Goal: Book appointment/travel/reservation

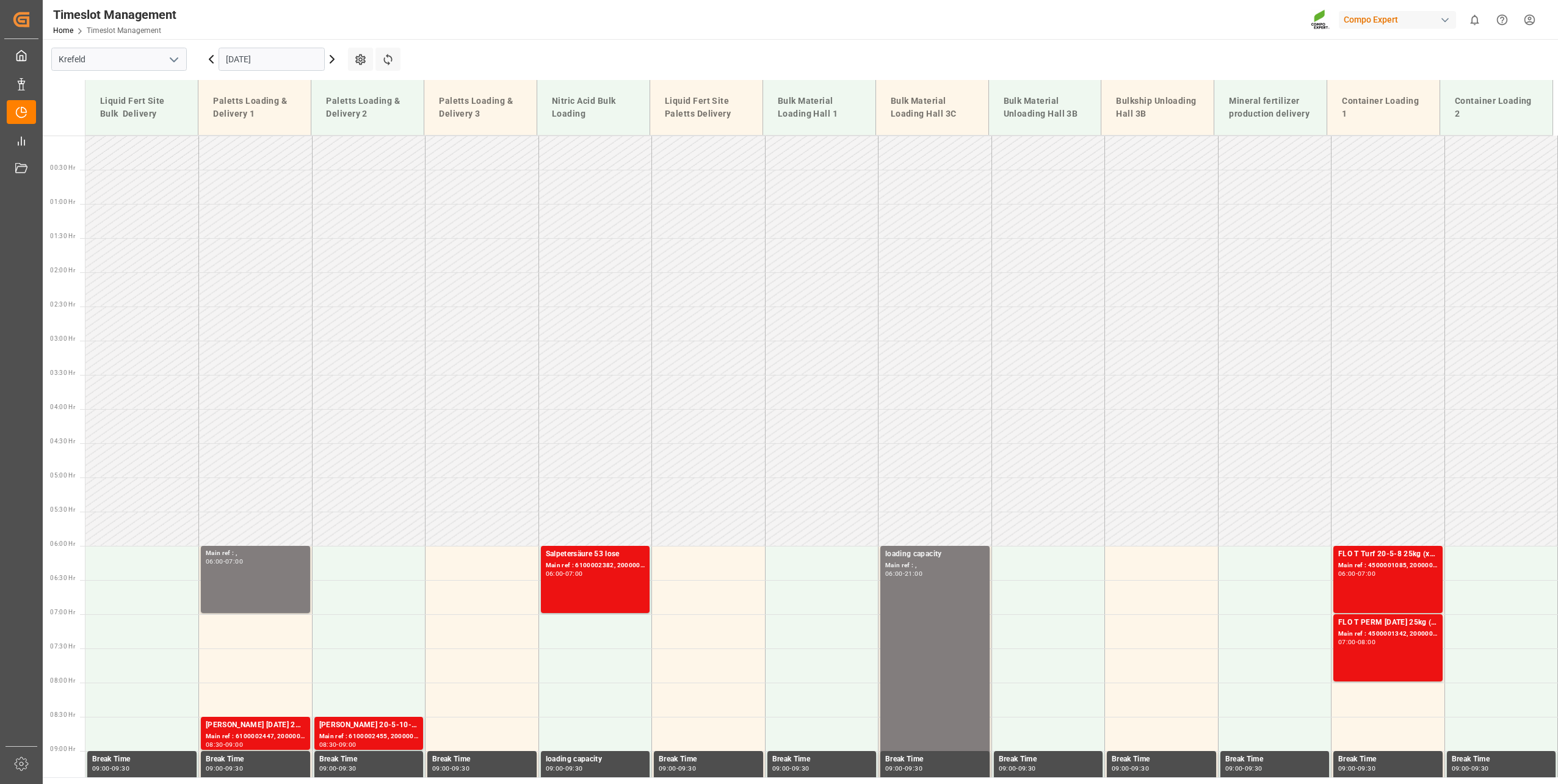
scroll to position [214, 0]
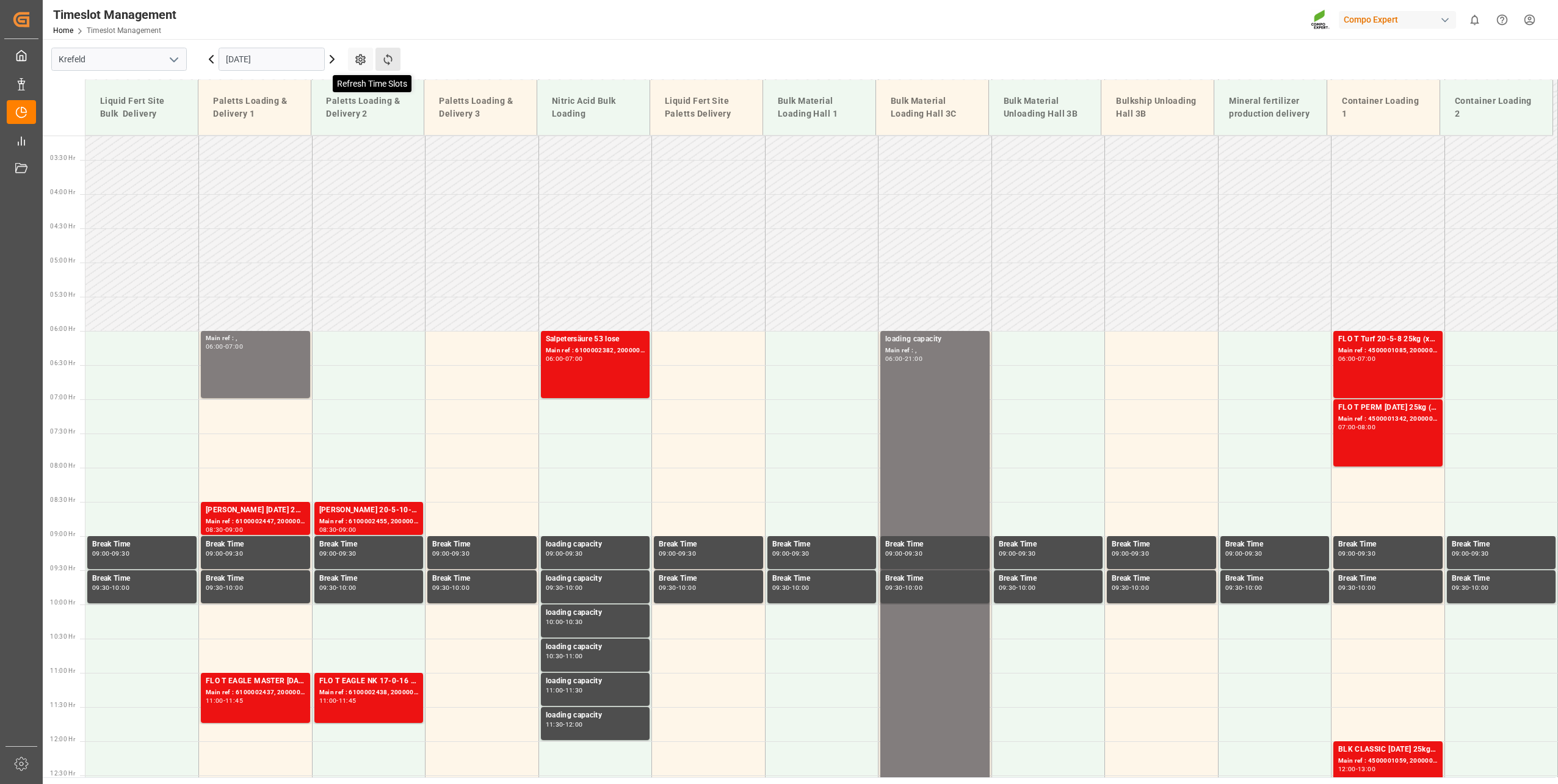
click at [388, 53] on icon at bounding box center [388, 59] width 13 height 13
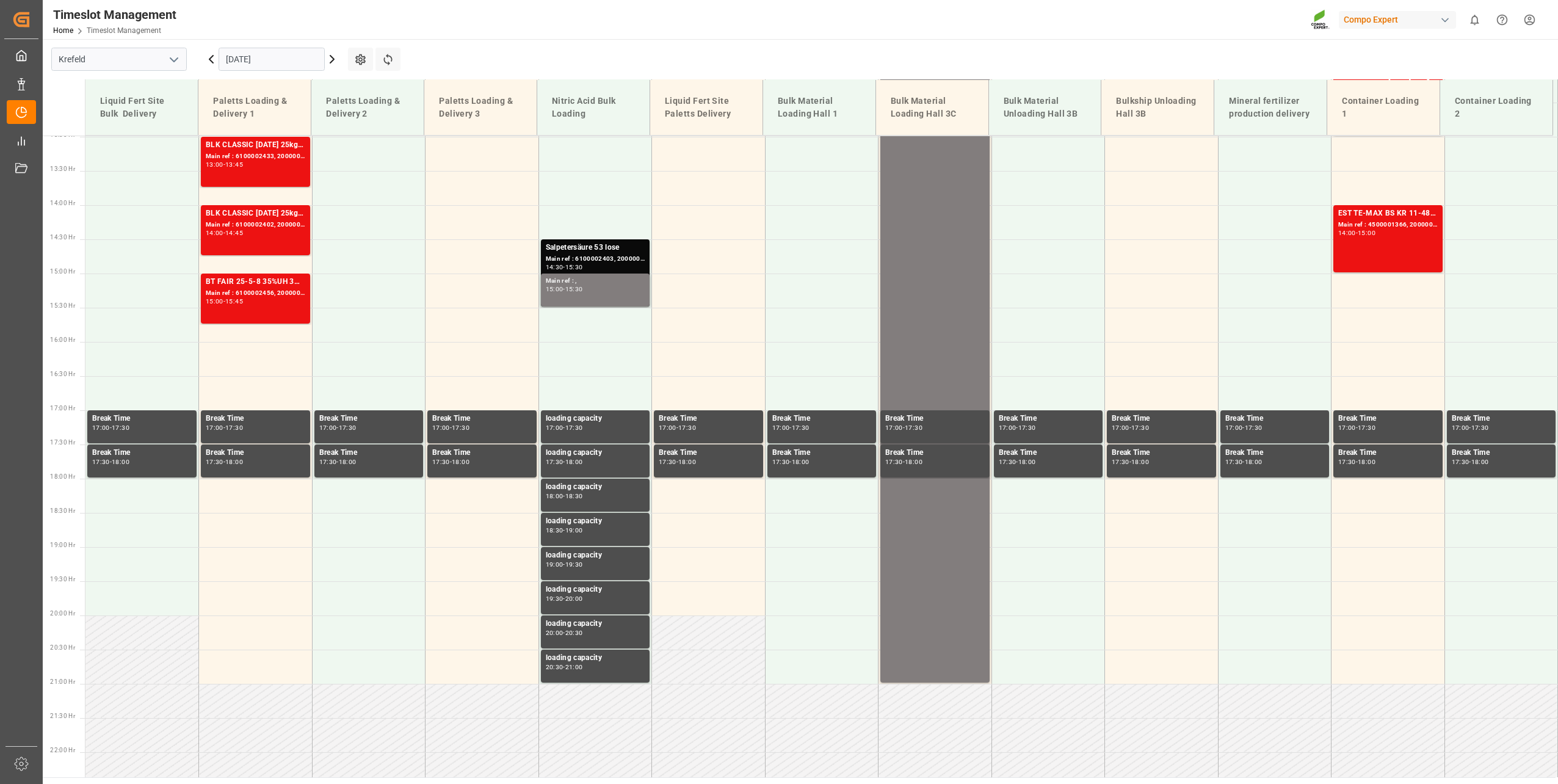
scroll to position [893, 0]
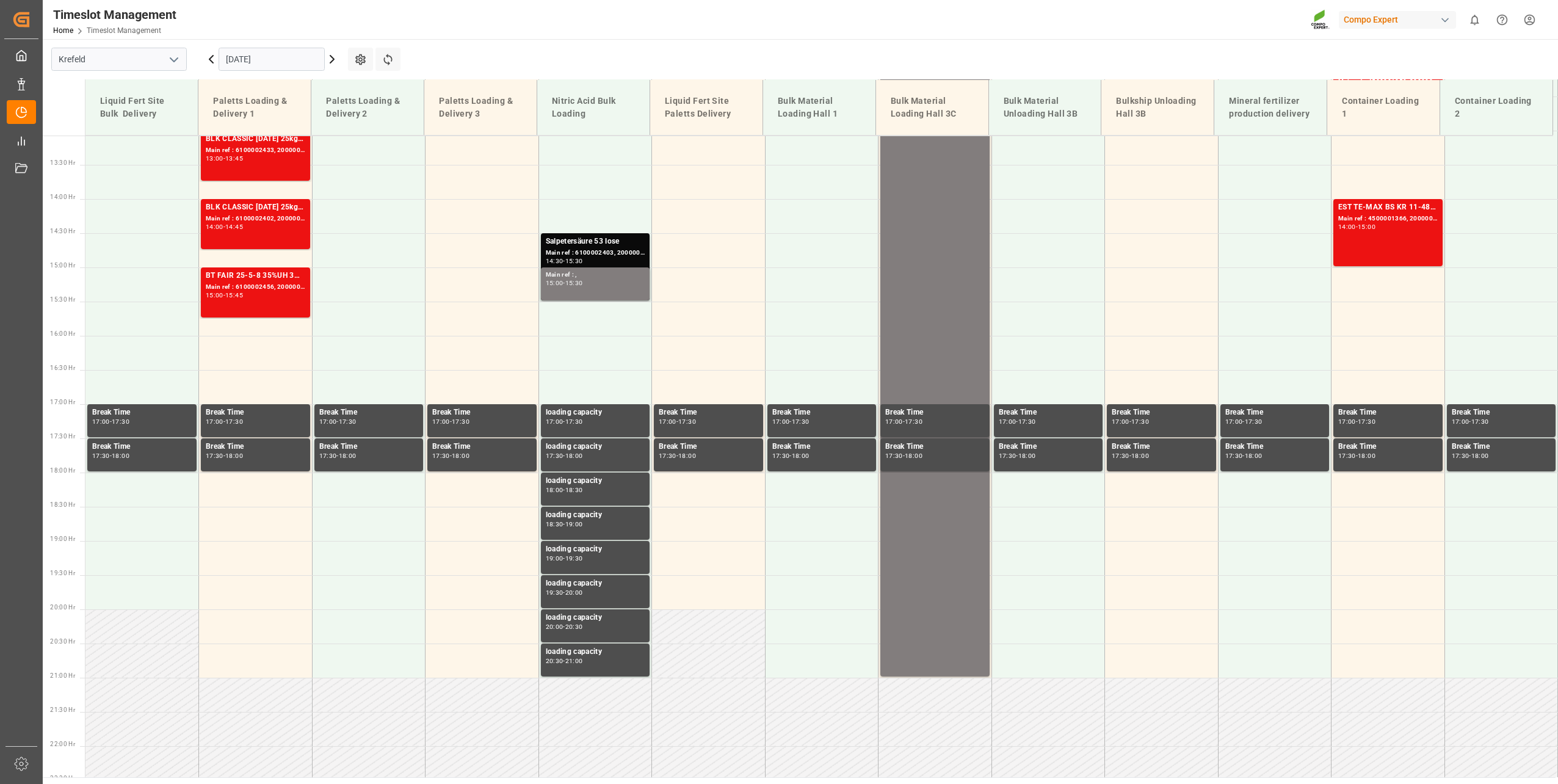
click at [251, 58] on input "[DATE]" at bounding box center [272, 58] width 107 height 23
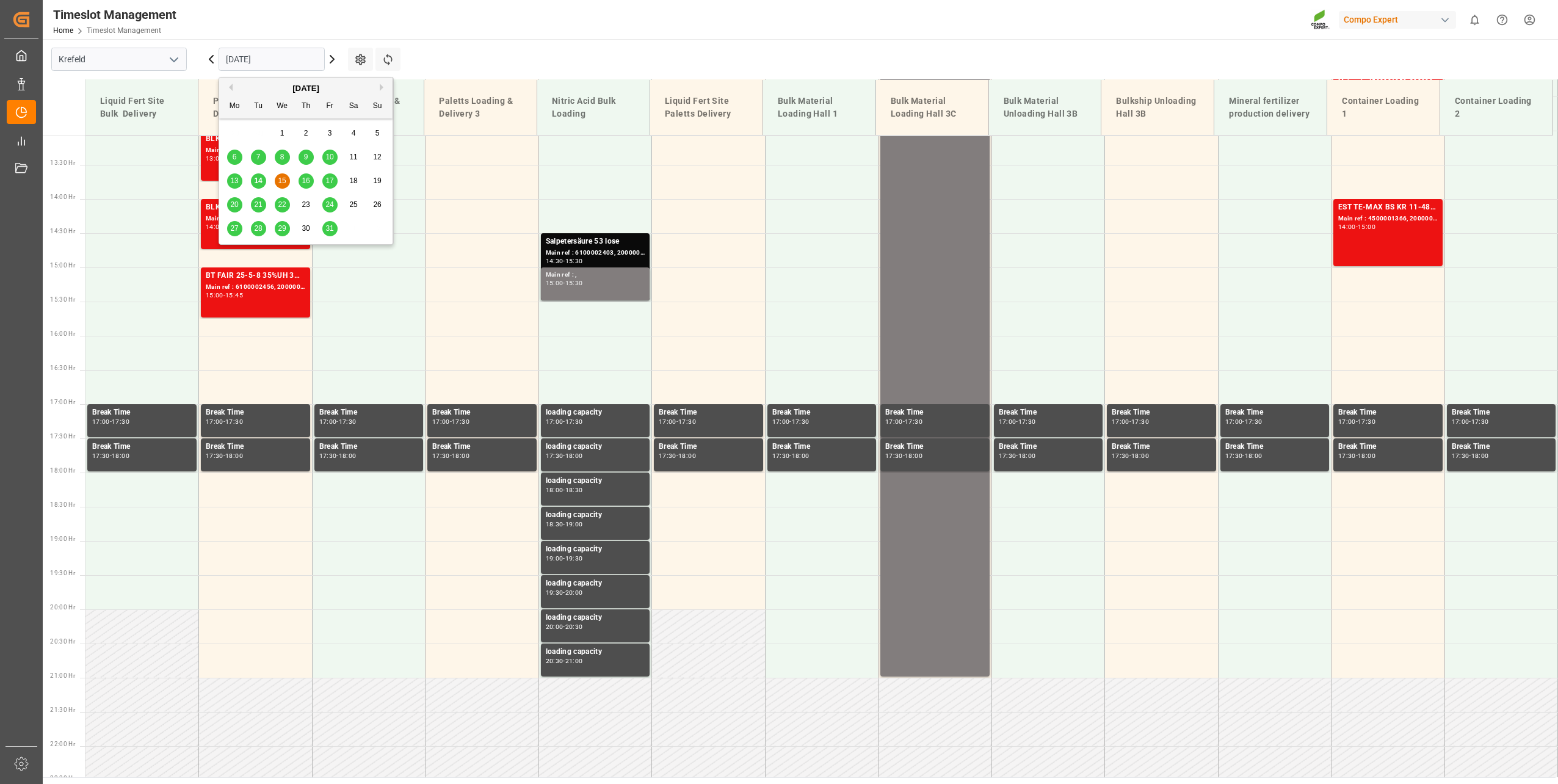
click at [482, 37] on div "Timeslot Management Home Timeslot Management Compo Expert 0 Notifications Only …" at bounding box center [796, 19] width 1524 height 39
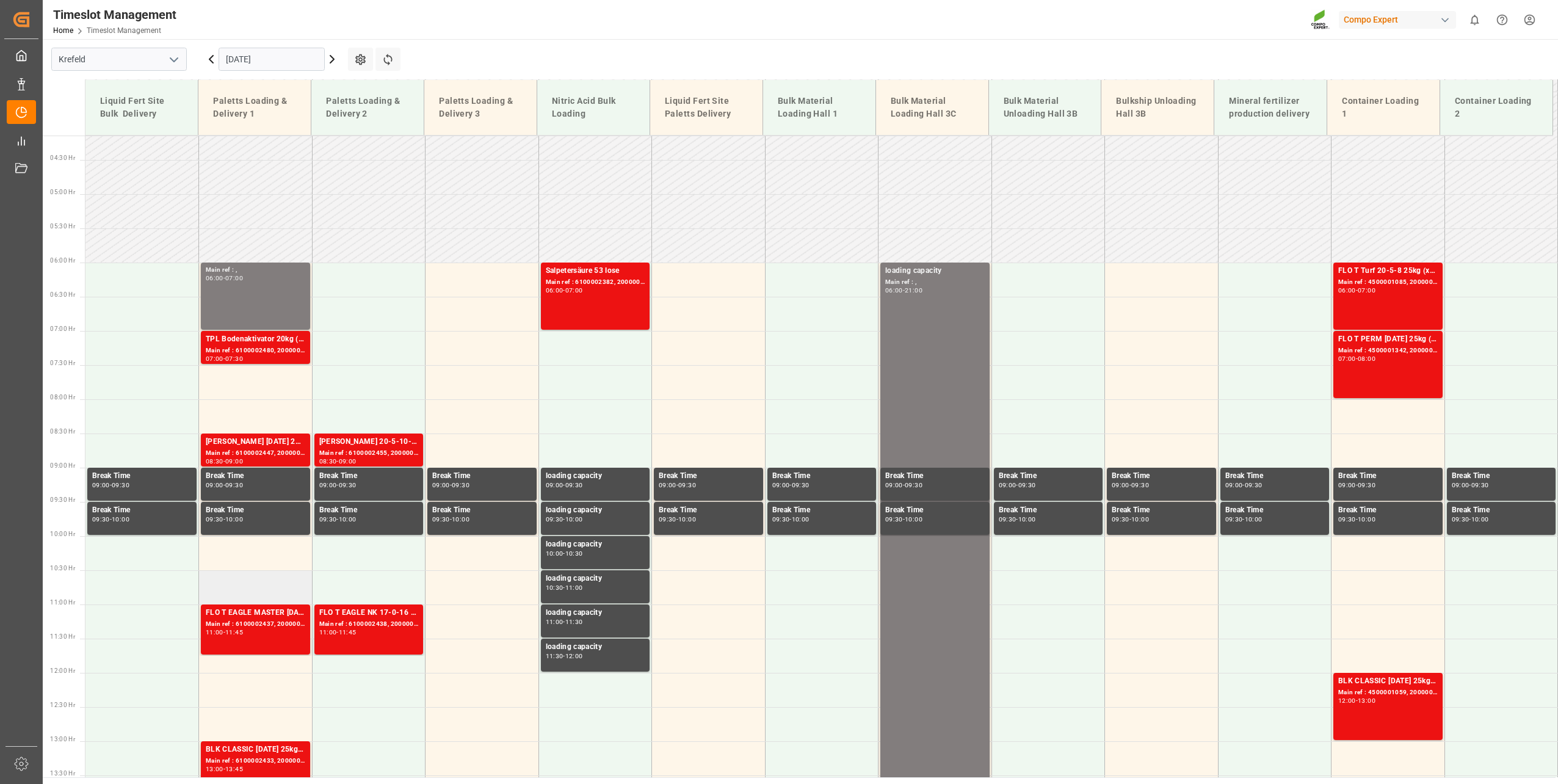
scroll to position [161, 0]
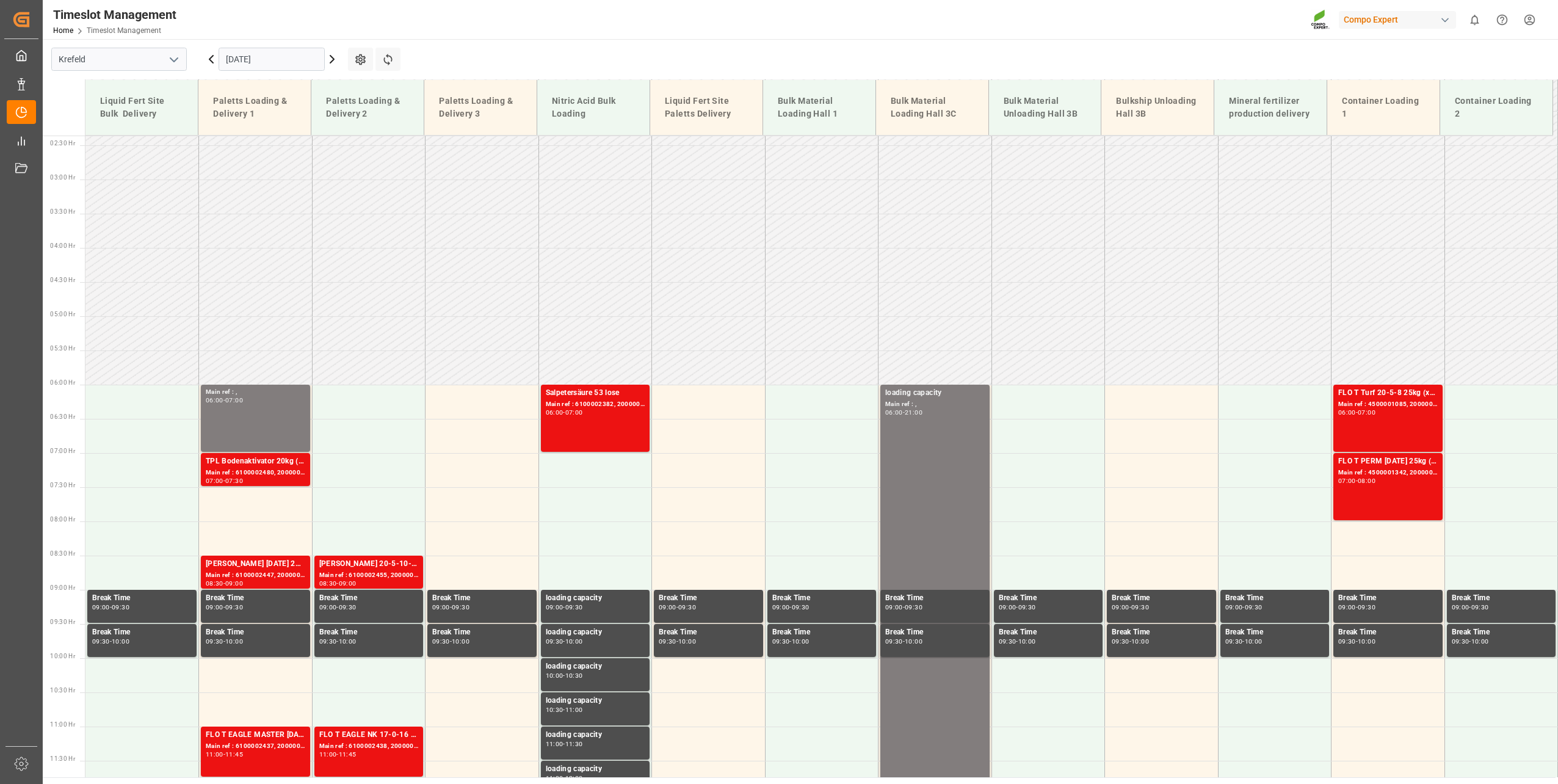
click at [327, 52] on icon at bounding box center [332, 59] width 15 height 15
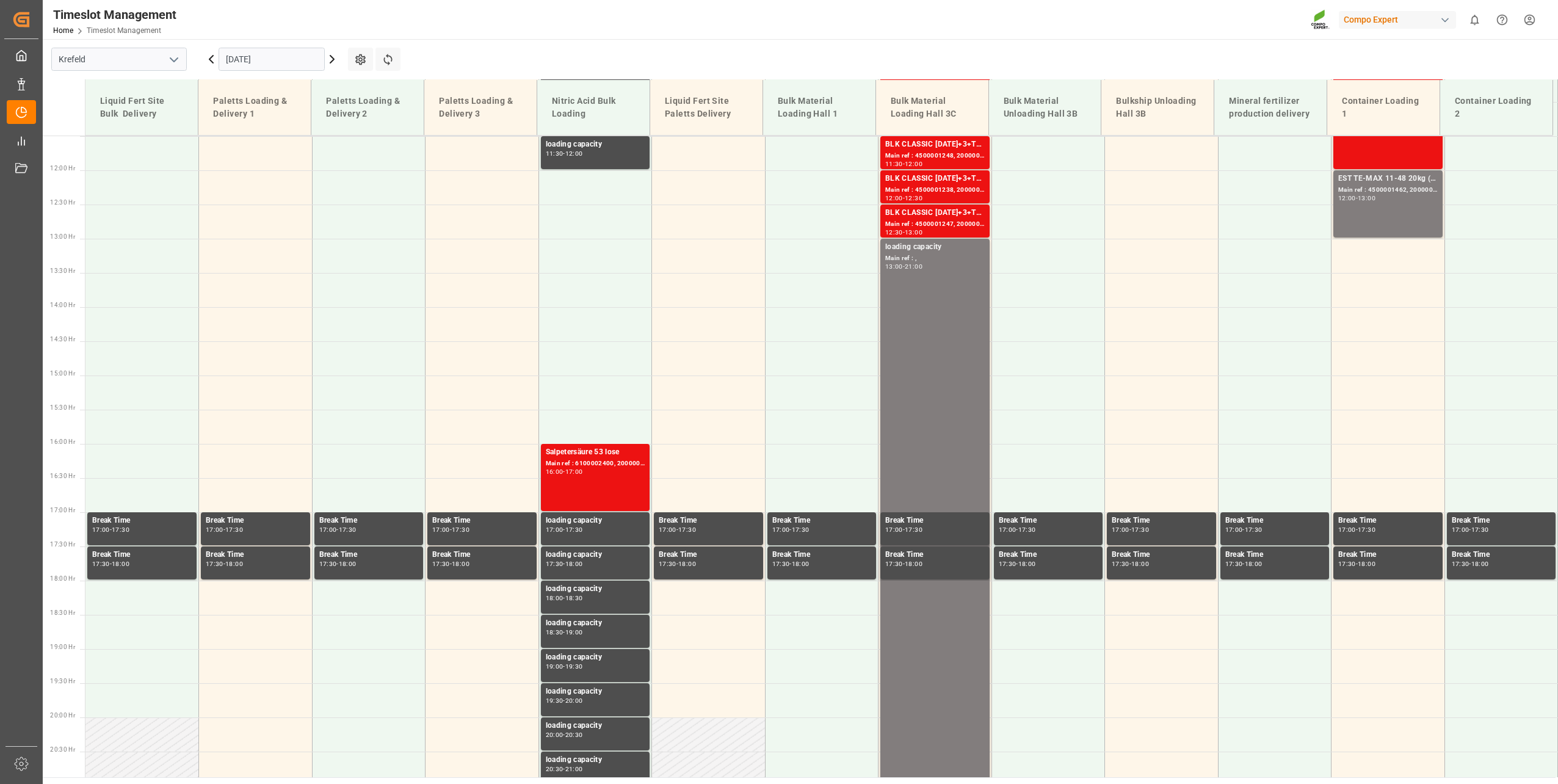
scroll to position [893, 0]
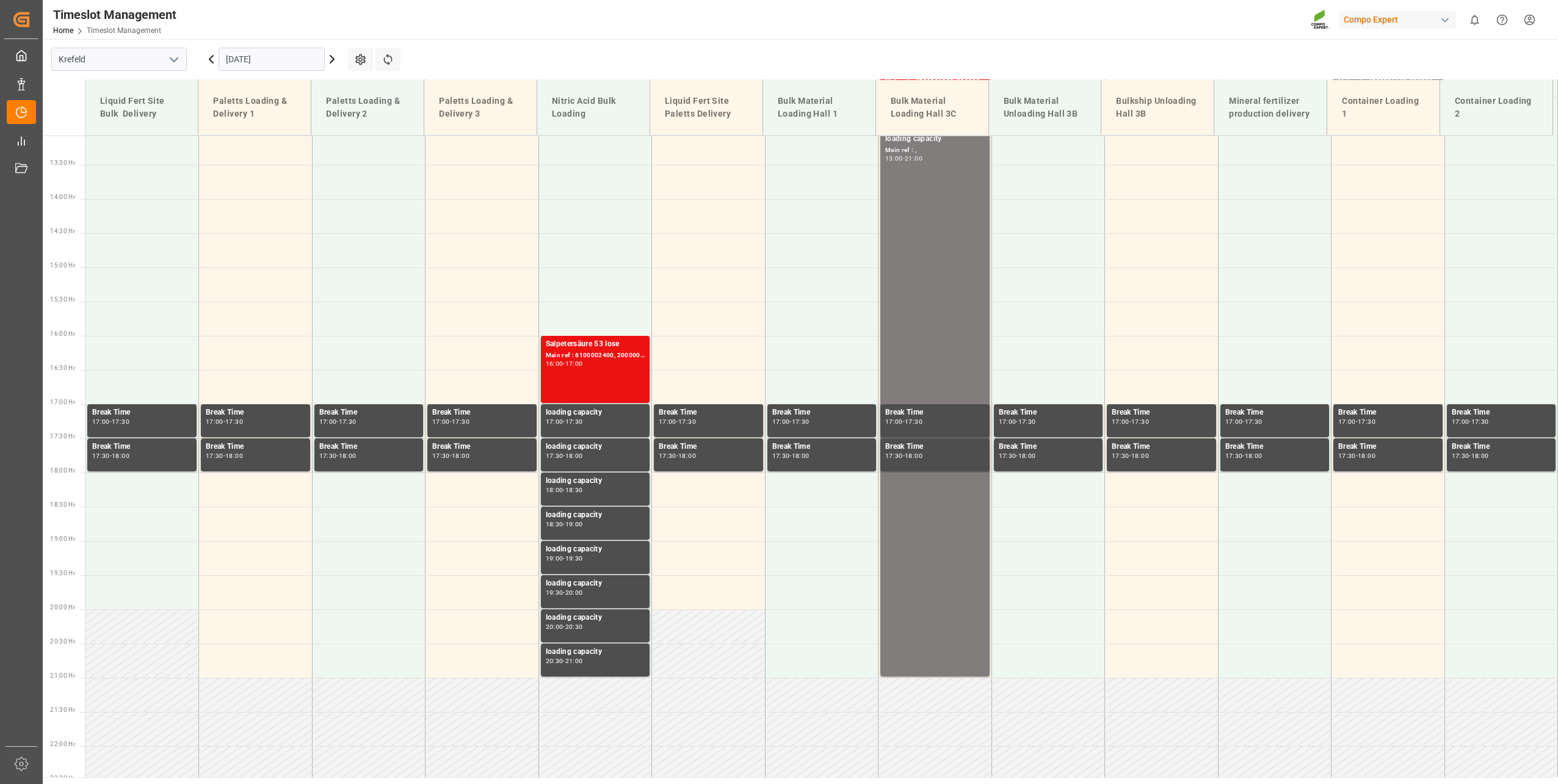
click at [330, 52] on icon at bounding box center [332, 59] width 15 height 15
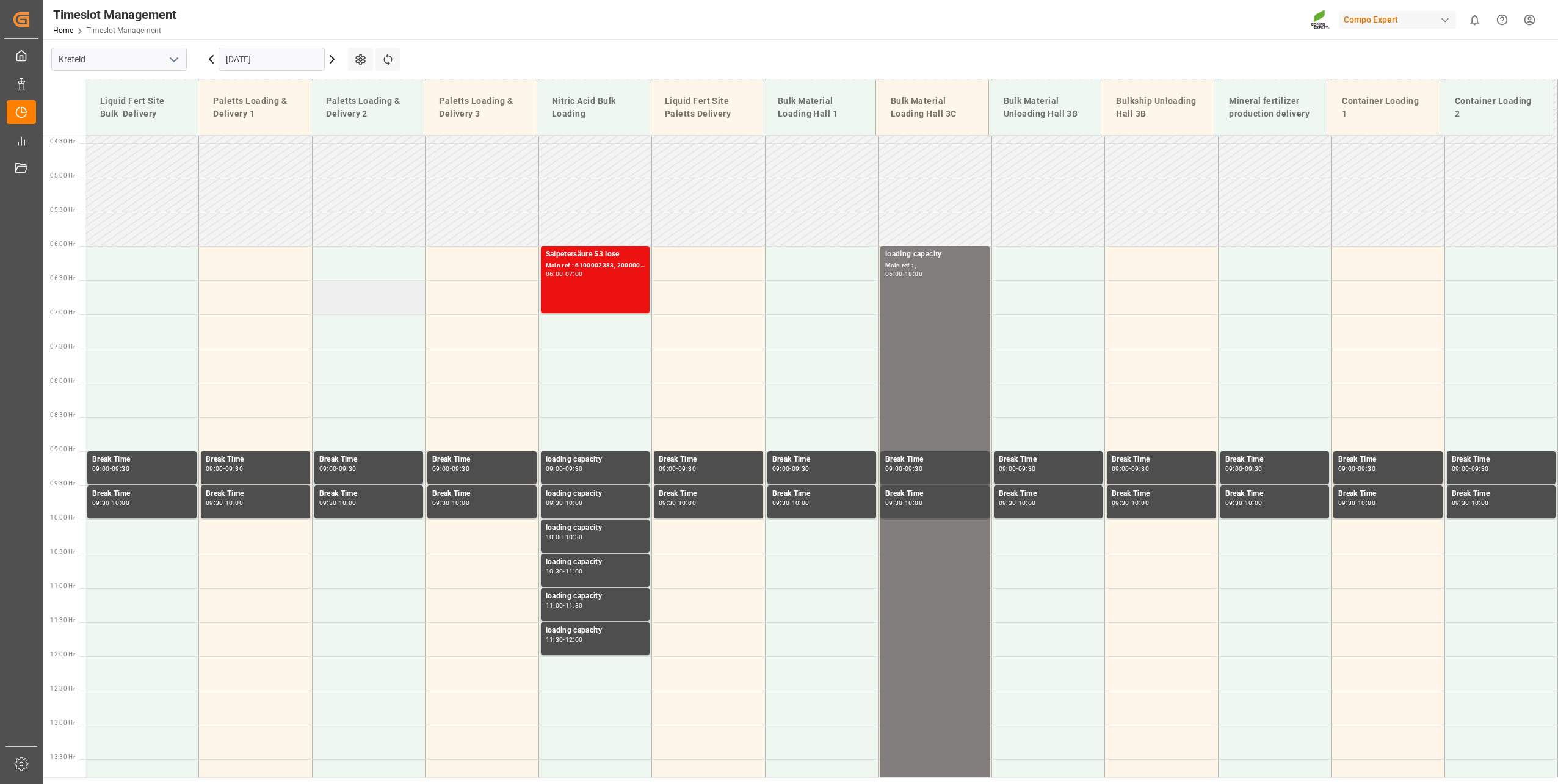
scroll to position [283, 0]
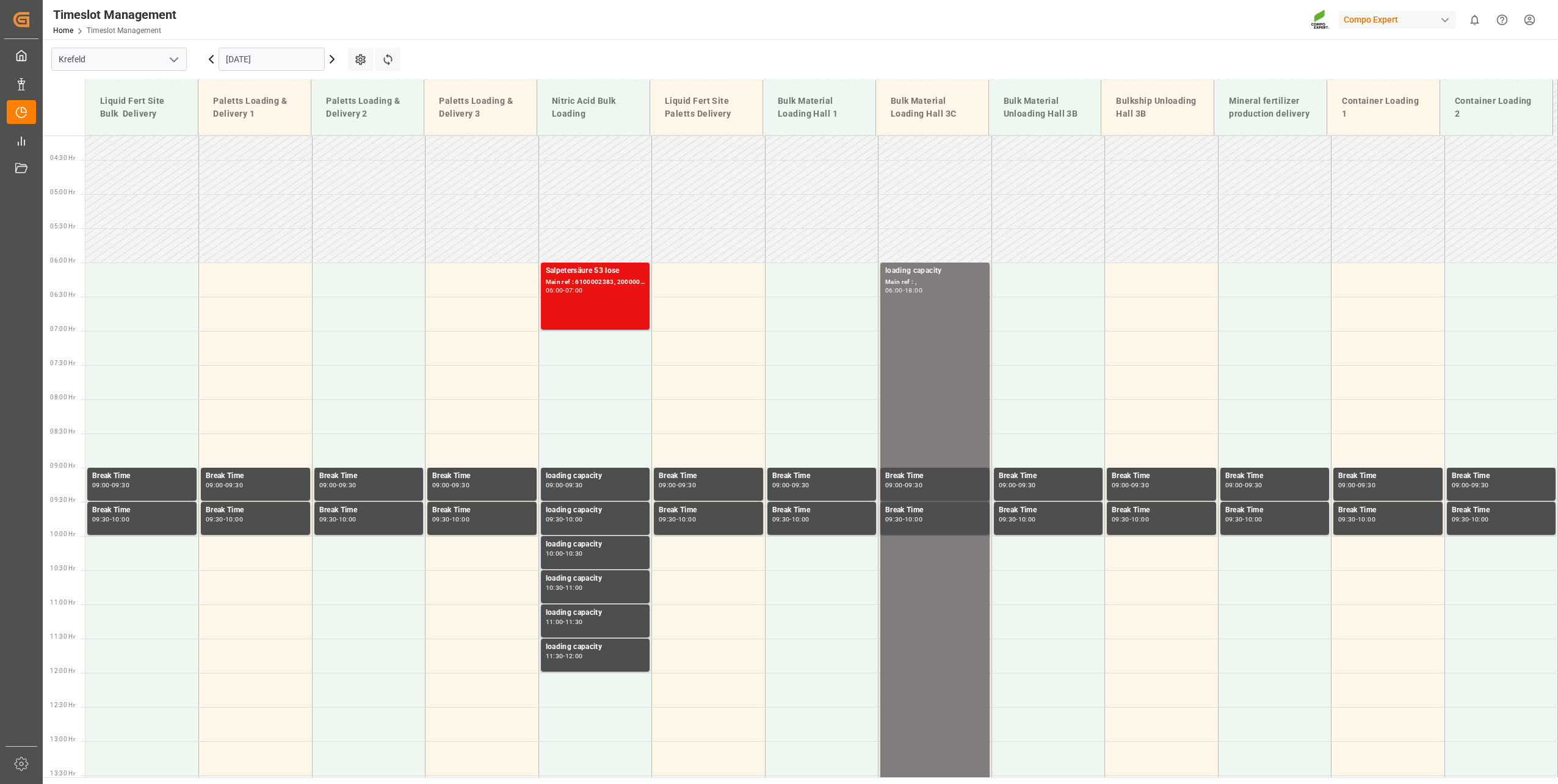
click at [209, 56] on icon at bounding box center [212, 59] width 15 height 15
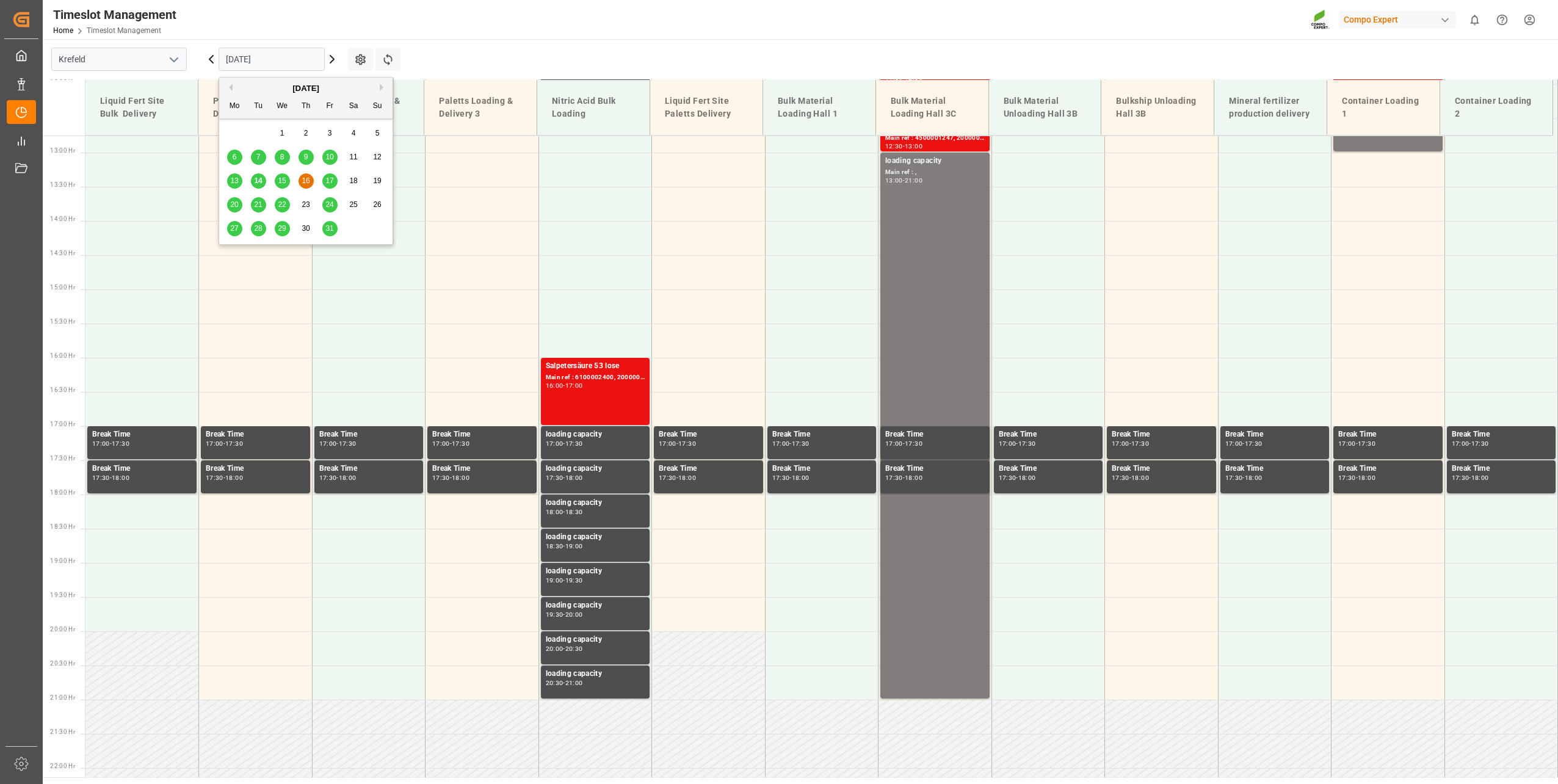
scroll to position [893, 0]
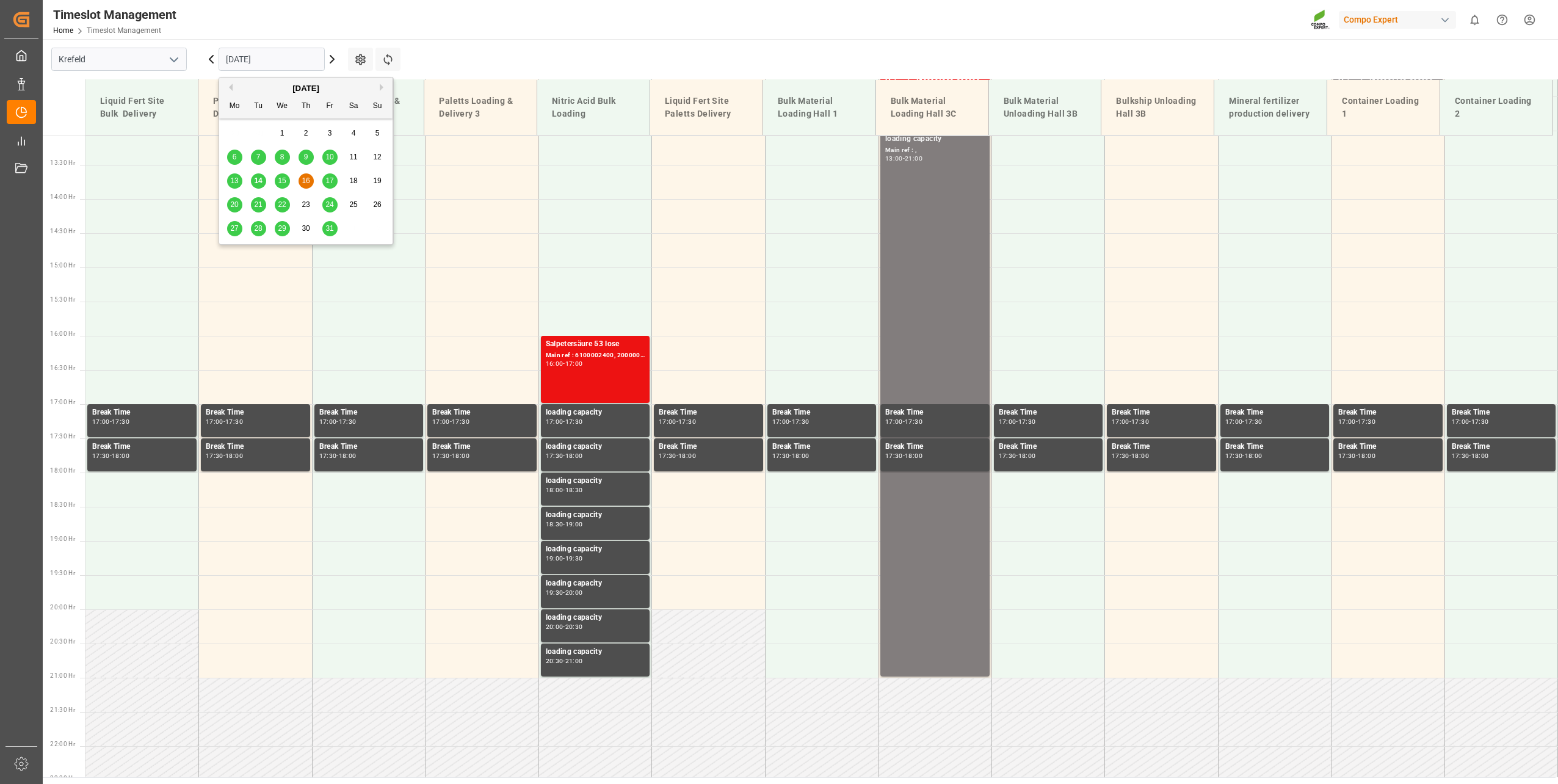
click at [230, 58] on input "[DATE]" at bounding box center [272, 58] width 107 height 23
click at [279, 177] on span "15" at bounding box center [281, 181] width 8 height 9
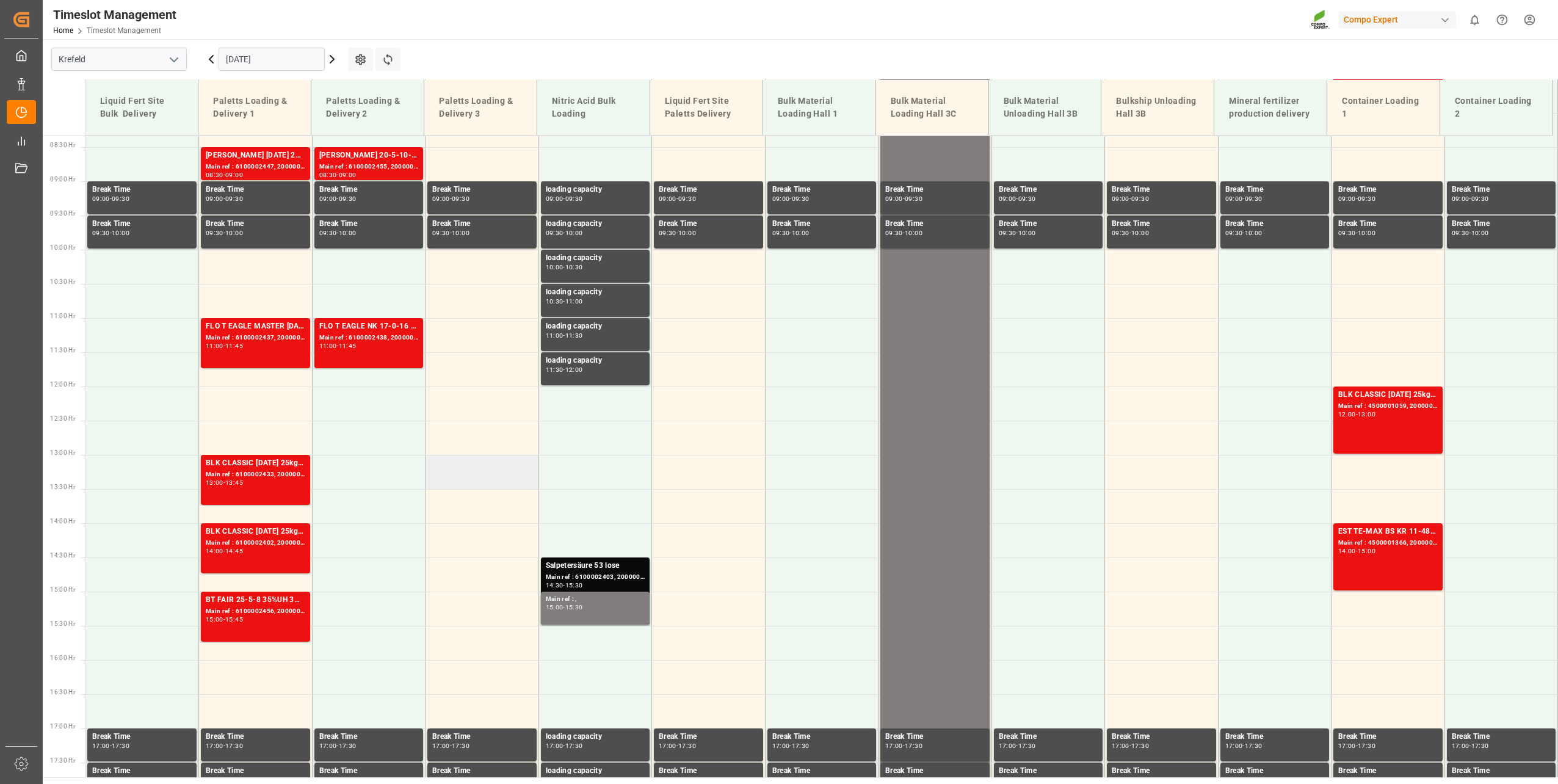
scroll to position [589, 0]
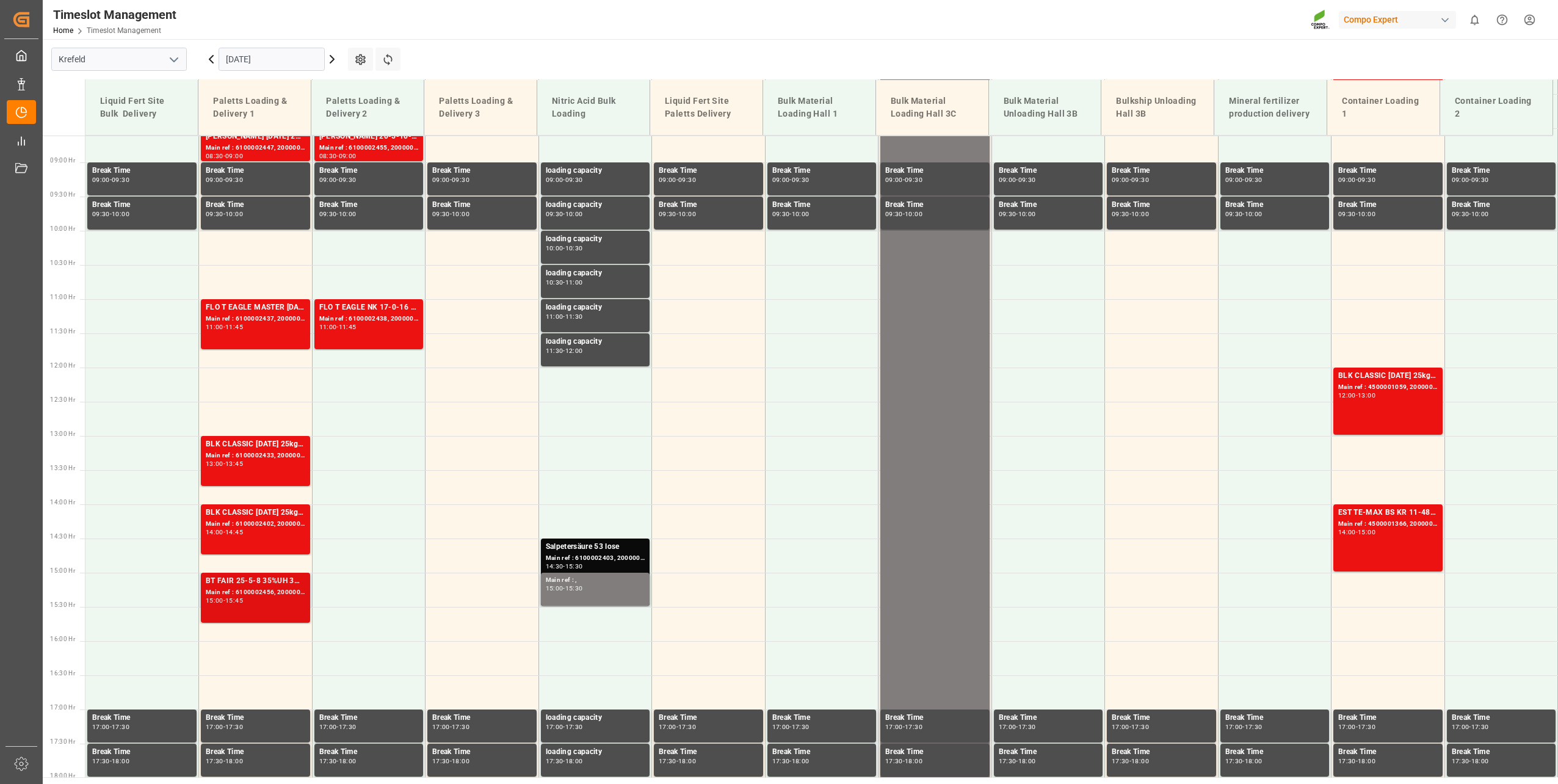
click at [252, 582] on div "BT FAIR 25-5-8 35%UH 3M 25kg (x40) INTHAK Grün 20-5-10-2 25kg (x48) INT spPALTP…" at bounding box center [255, 581] width 100 height 13
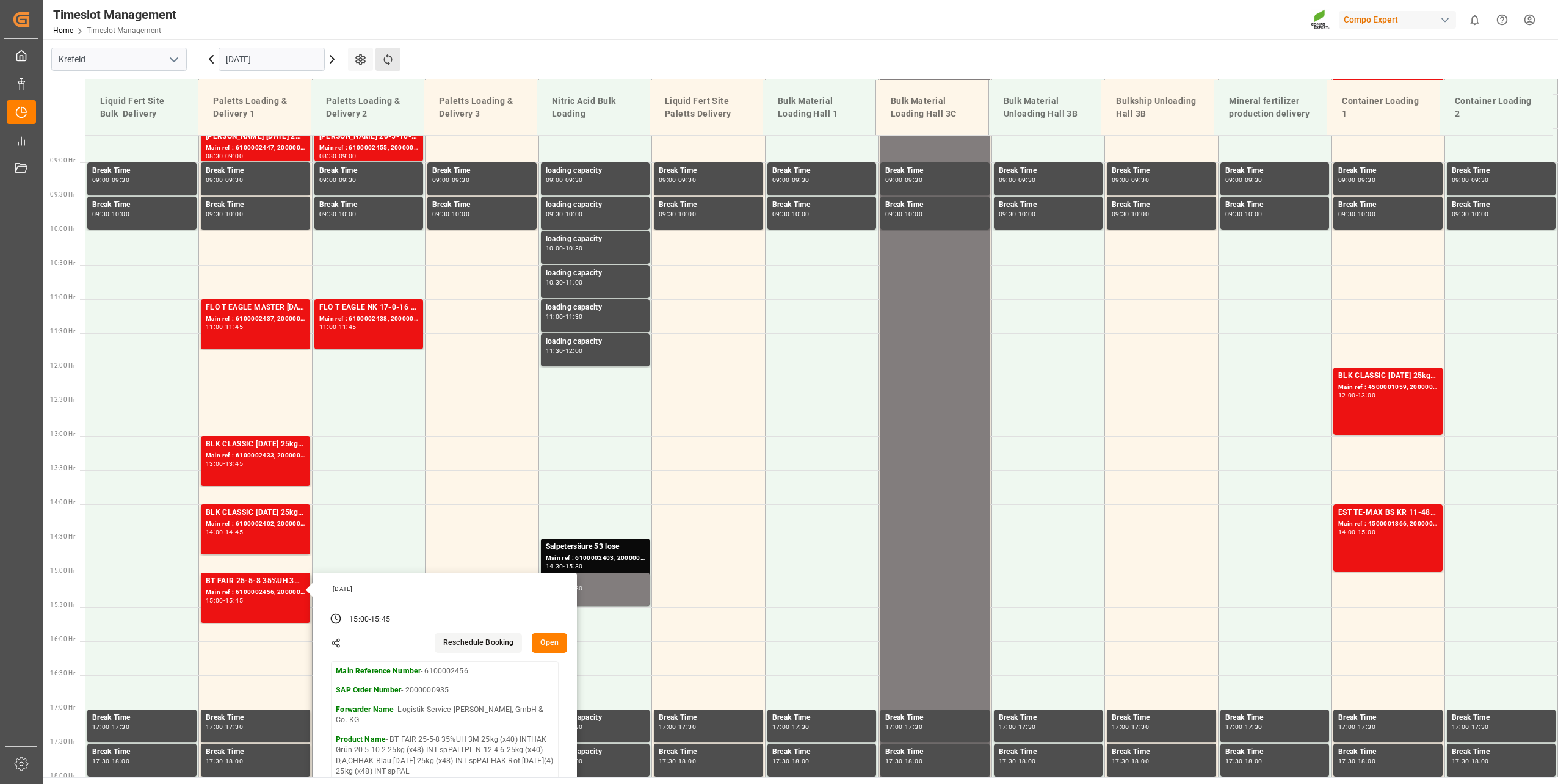
click at [385, 48] on button "Refresh Time Slots" at bounding box center [388, 58] width 25 height 23
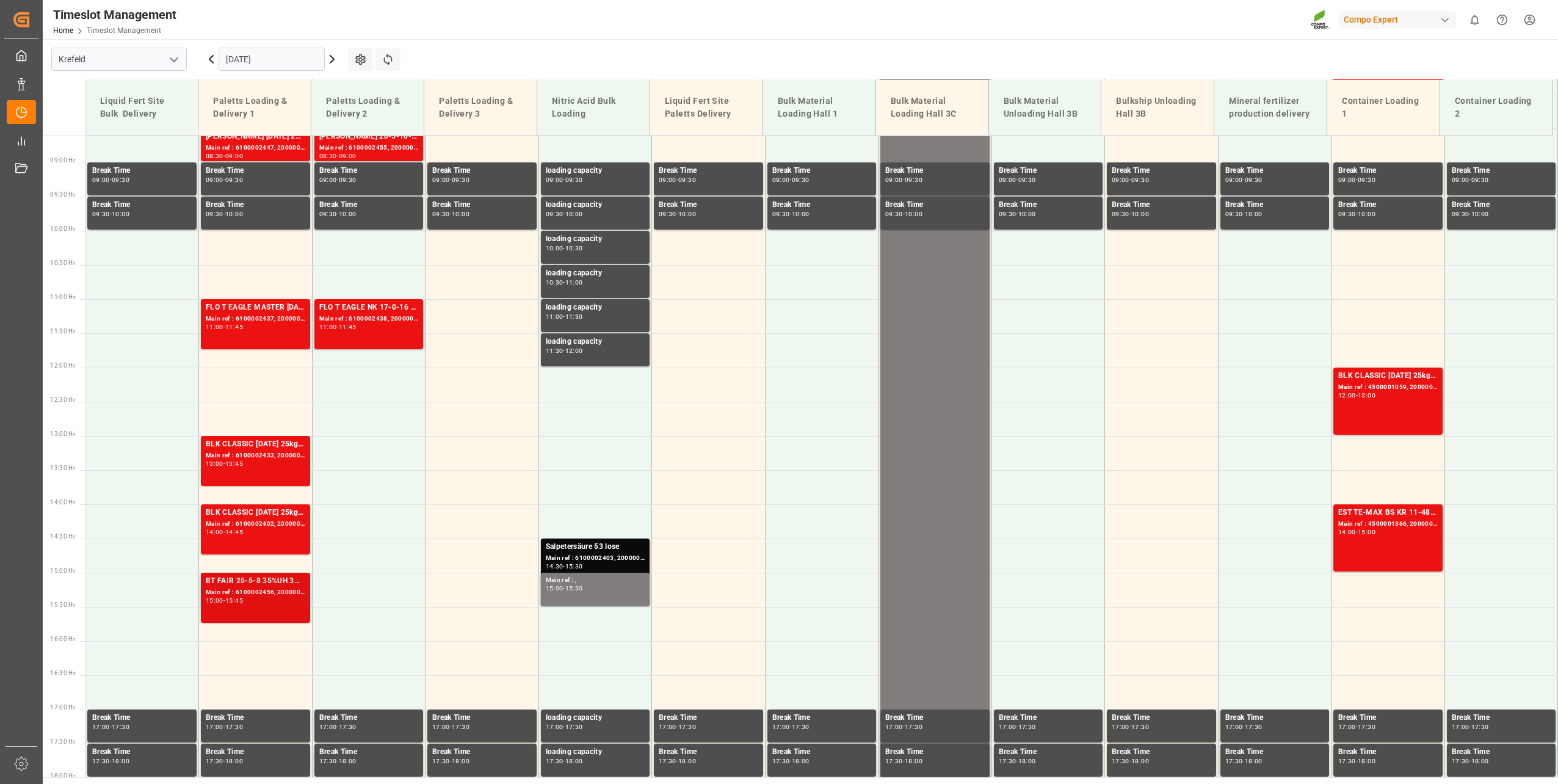
click at [280, 606] on div "BT FAIR 25-5-8 35%UH 3M 25kg (x40) INTHAK Grün 20-5-10-2 25kg (x48) INT spPALTP…" at bounding box center [255, 597] width 100 height 45
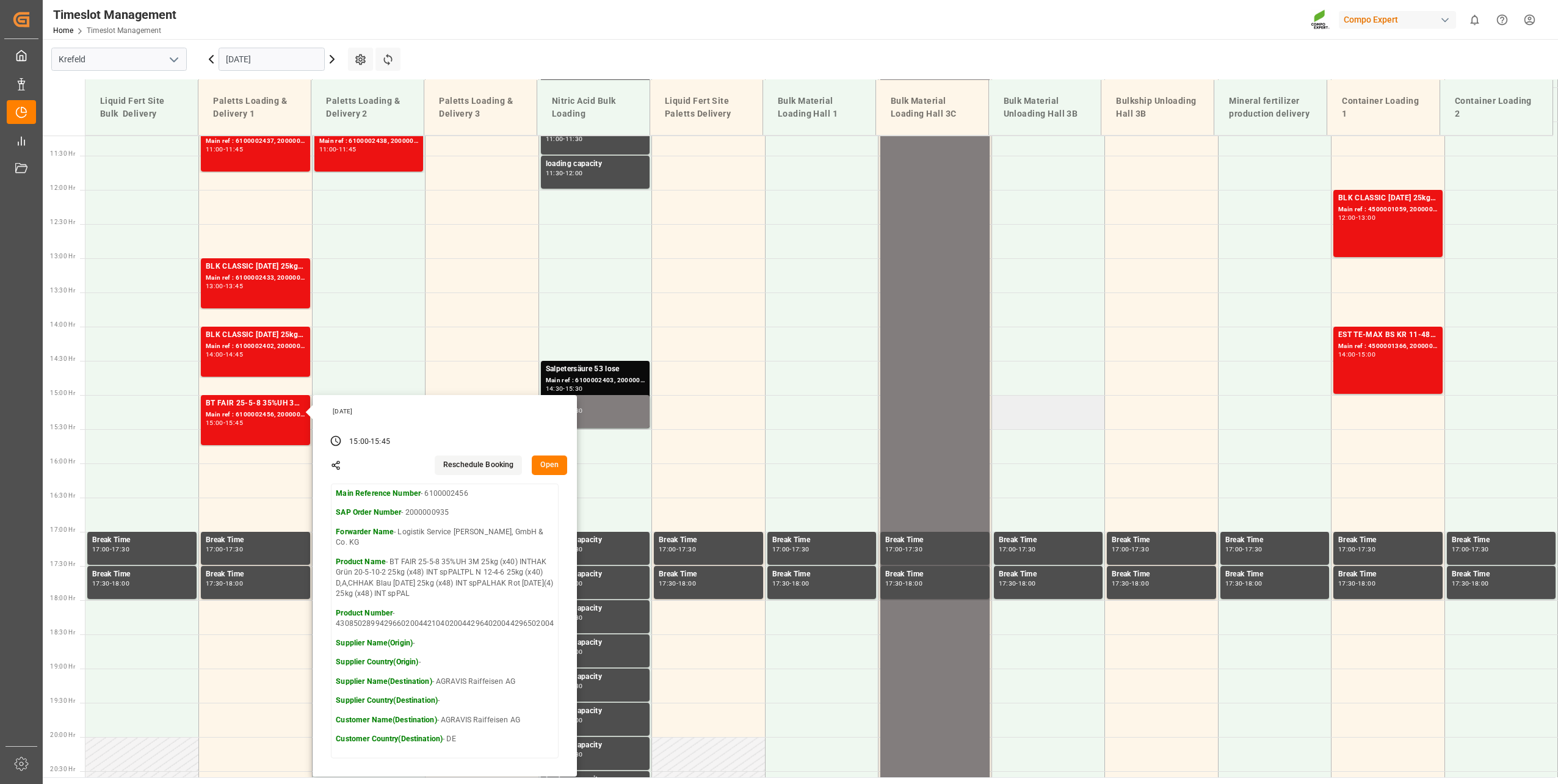
scroll to position [771, 0]
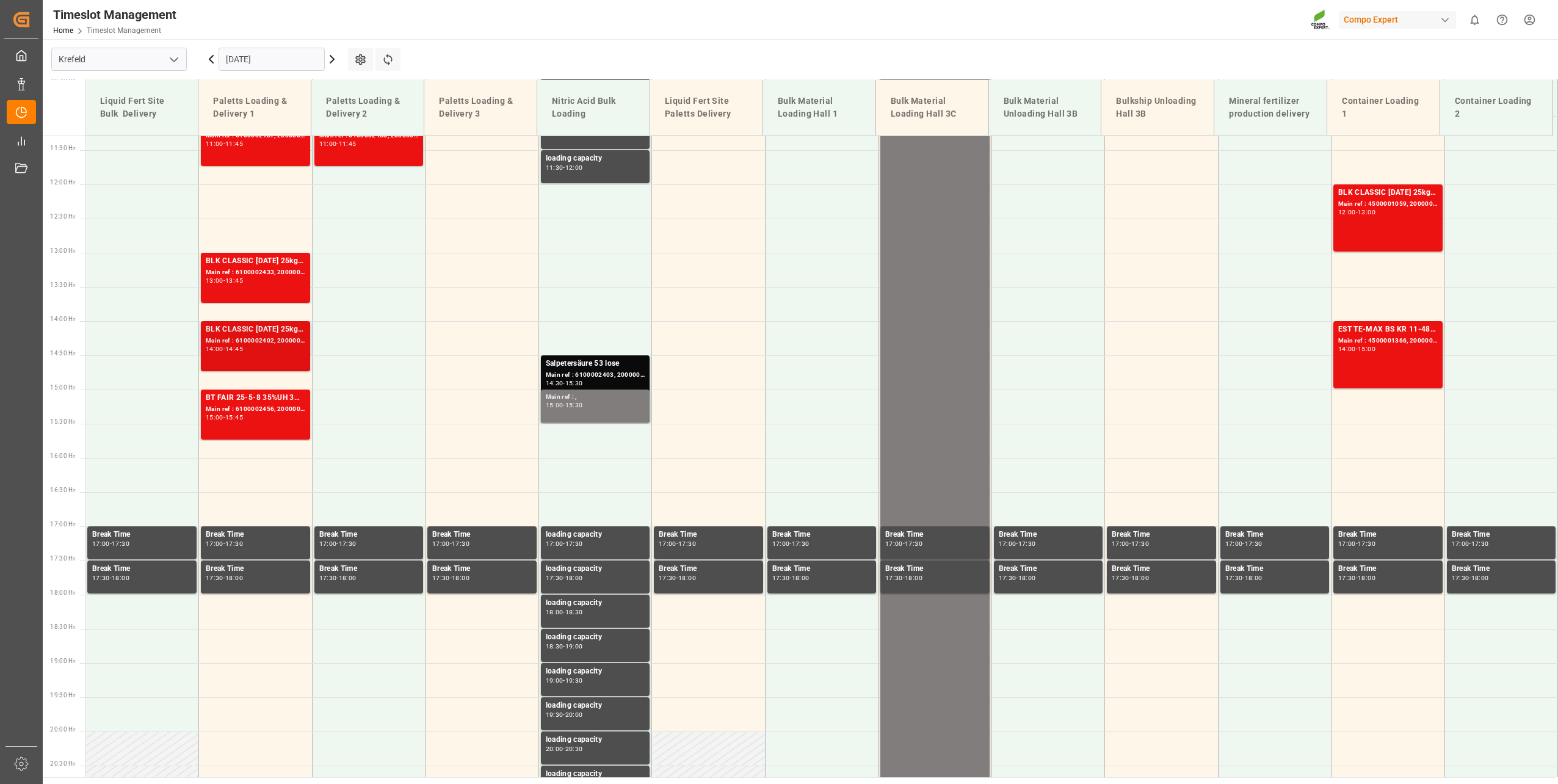
click at [266, 359] on div "BLK CLASSIC [DATE] 25kg(x40)D,EN,PL,FNLFLO T PERM [DATE] 25kg (x40) INTFLO T NK…" at bounding box center [255, 345] width 100 height 45
click at [268, 281] on div "13:00 - 13:45" at bounding box center [255, 280] width 100 height 7
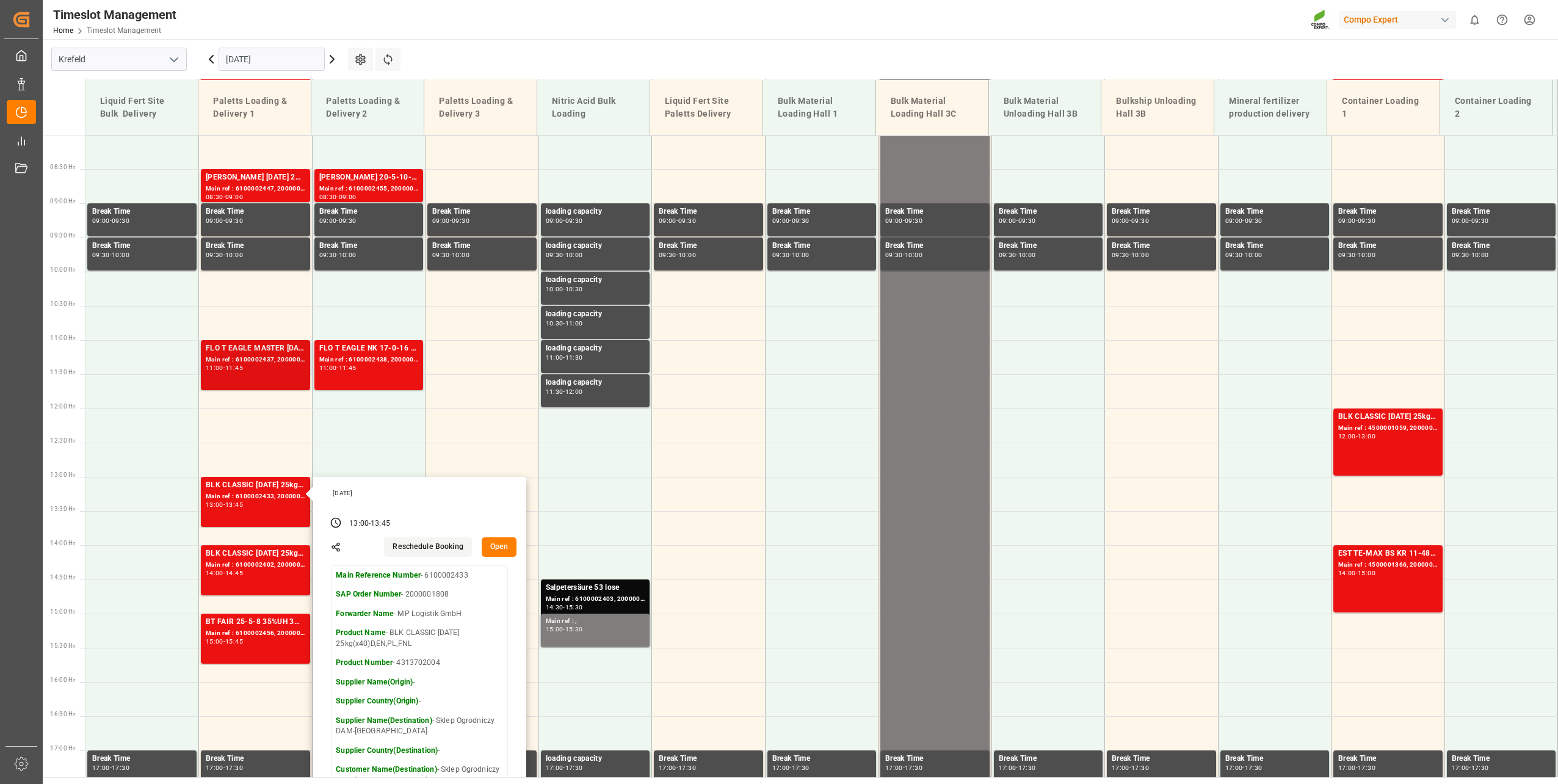
scroll to position [527, 0]
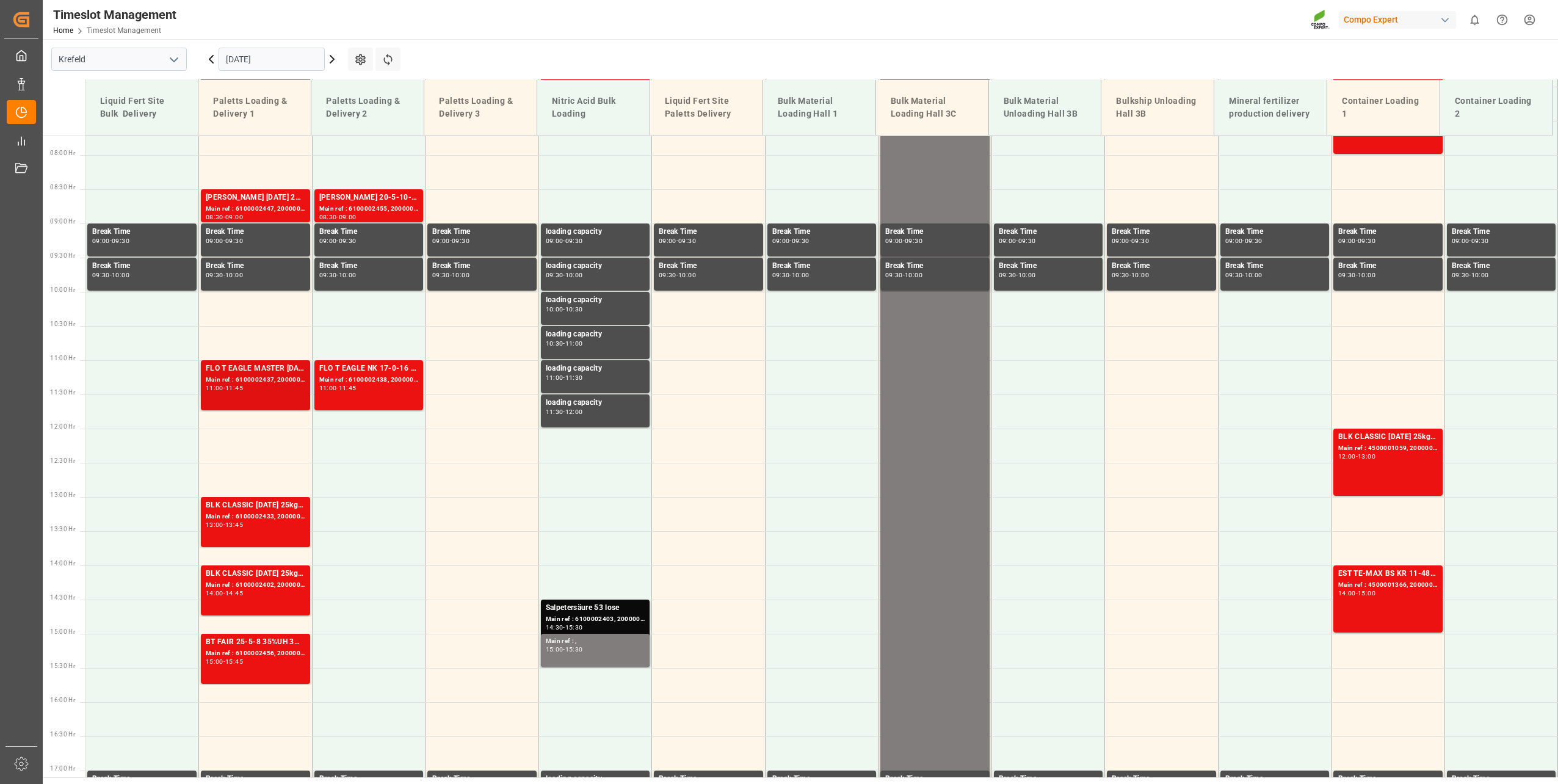
click at [229, 391] on div "11:00 - 11:45" at bounding box center [255, 388] width 100 height 7
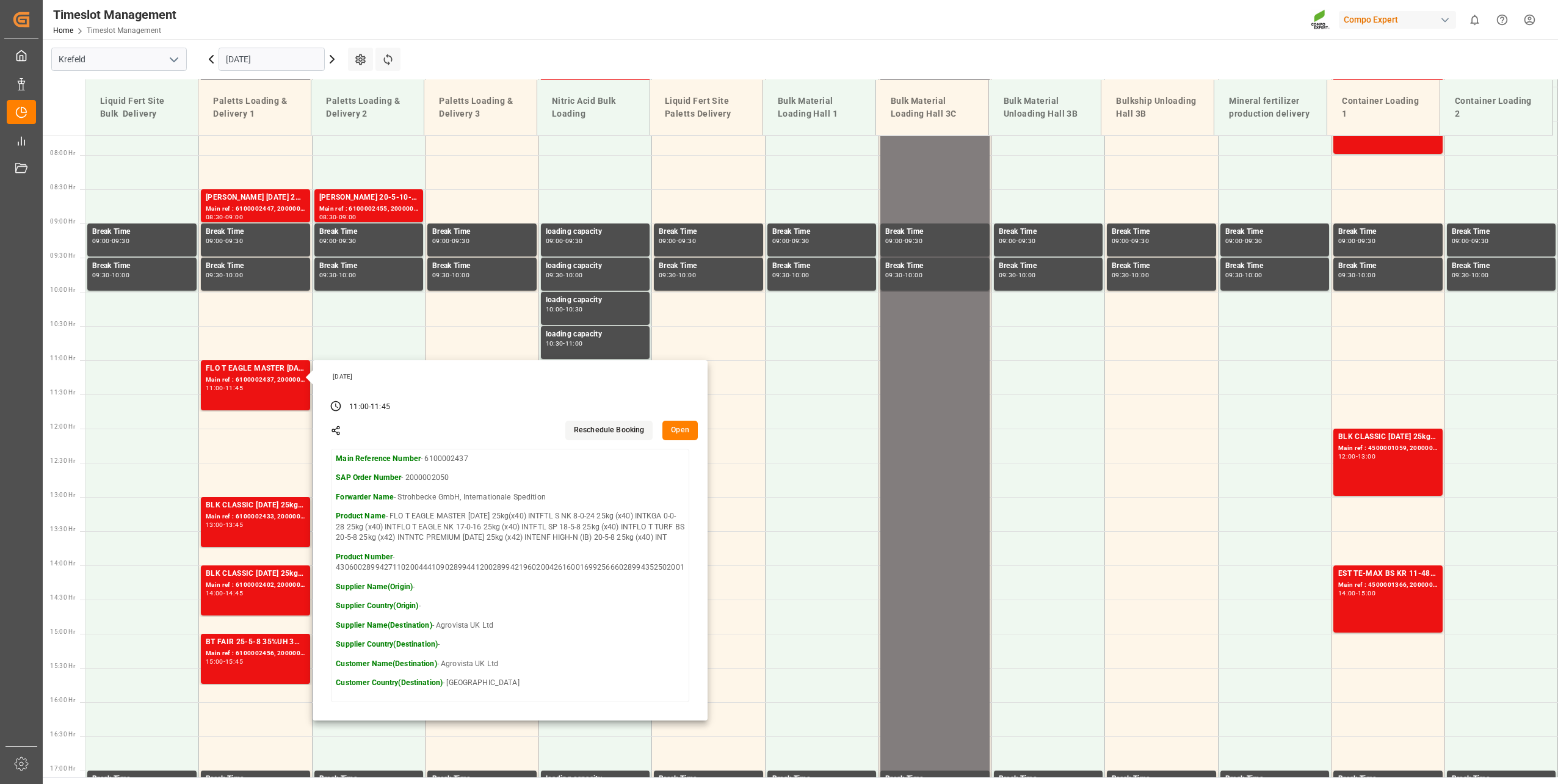
click at [522, 44] on main "Krefeld [DATE] Settings Refresh Time Slots Liquid Fert Site Bulk Delivery Palet…" at bounding box center [799, 408] width 1513 height 738
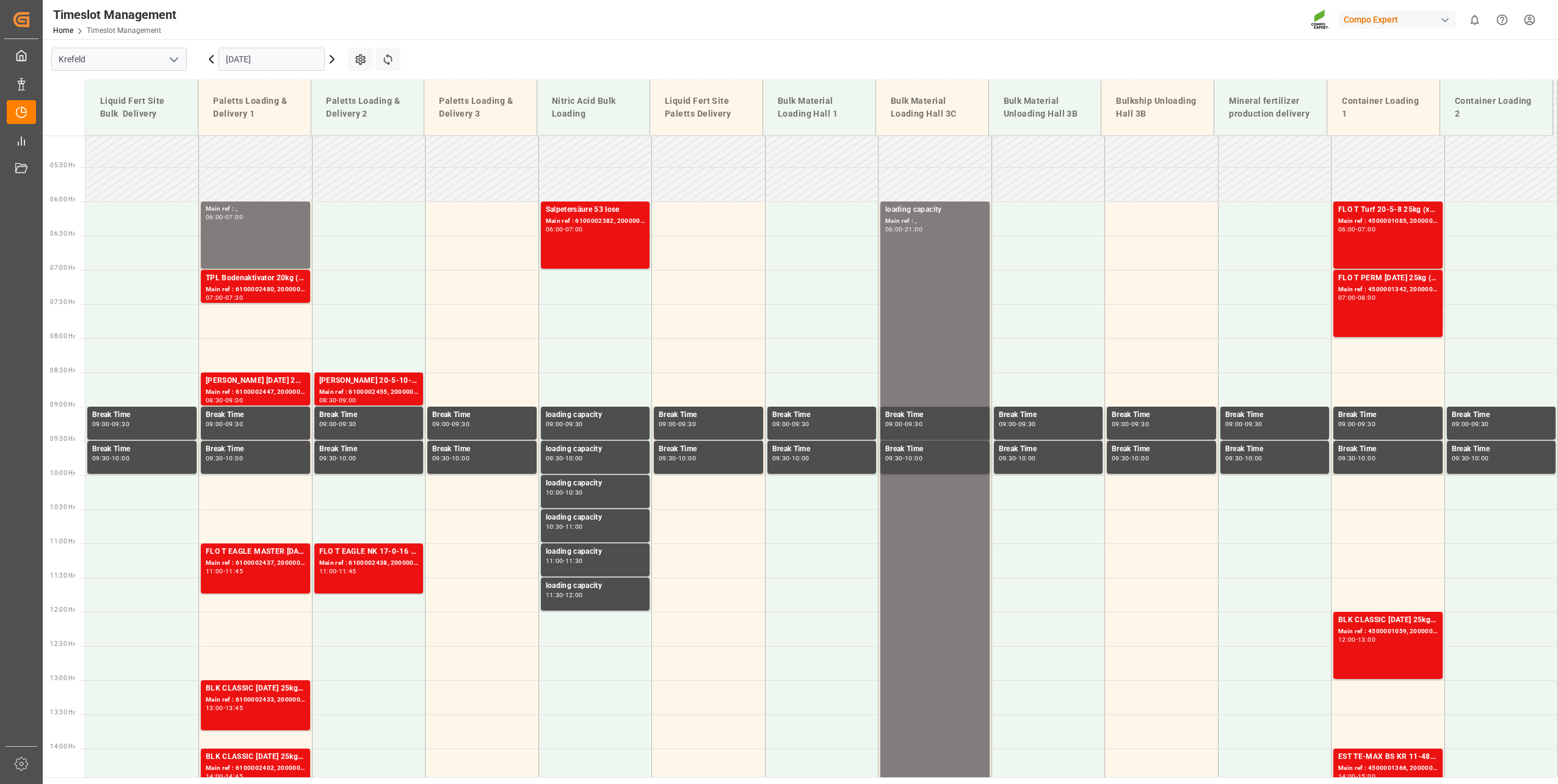
scroll to position [405, 0]
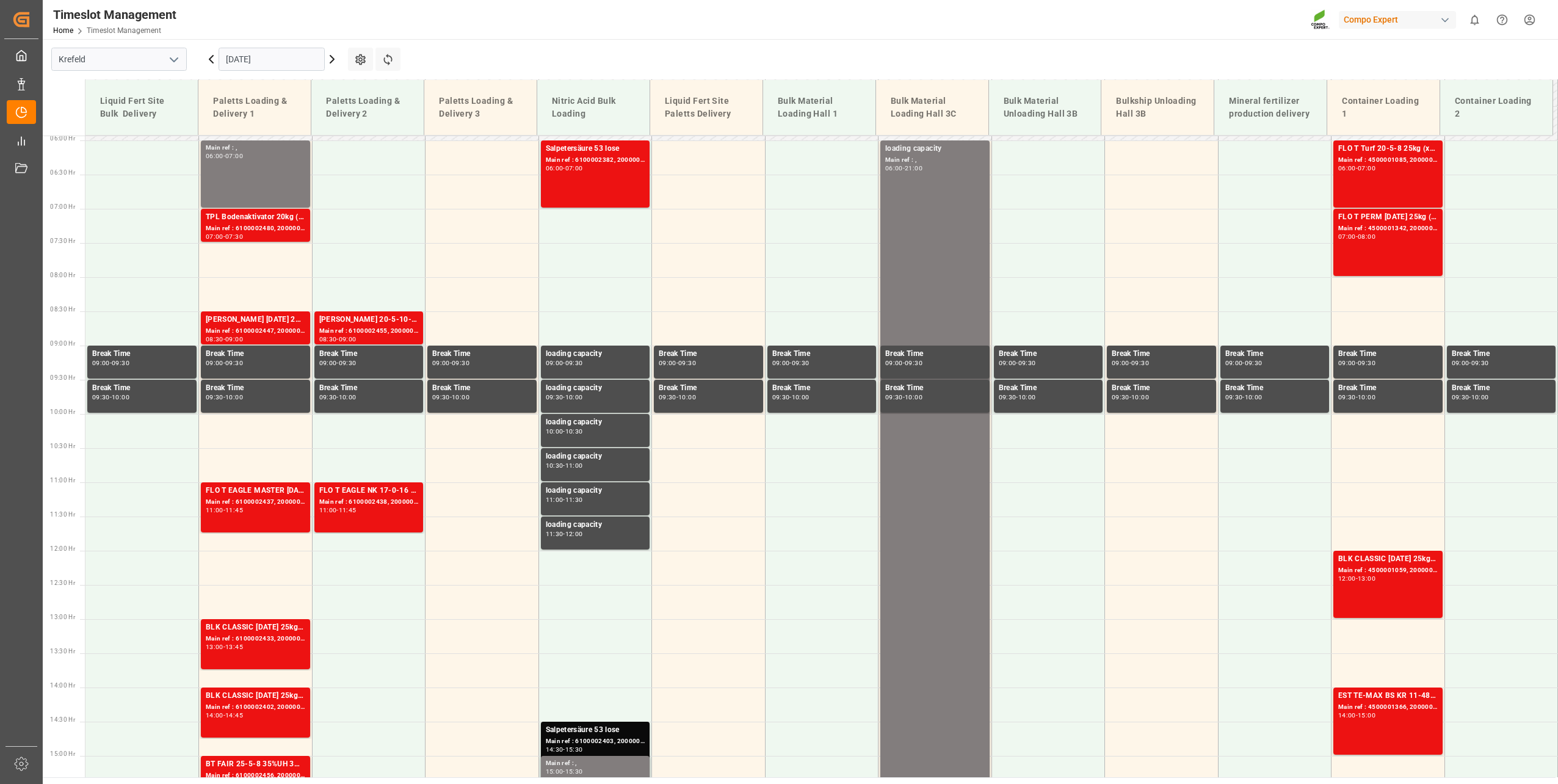
click at [479, 49] on main "Krefeld [DATE] Settings Refresh Time Slots Liquid Fert Site Bulk Delivery Palet…" at bounding box center [799, 408] width 1513 height 738
click at [286, 521] on div "FLO T EAGLE MASTER [DATE] 25kg(x40) INTFTL S NK 8-0-24 25kg (x40) INTKGA 0-0-28…" at bounding box center [255, 507] width 100 height 45
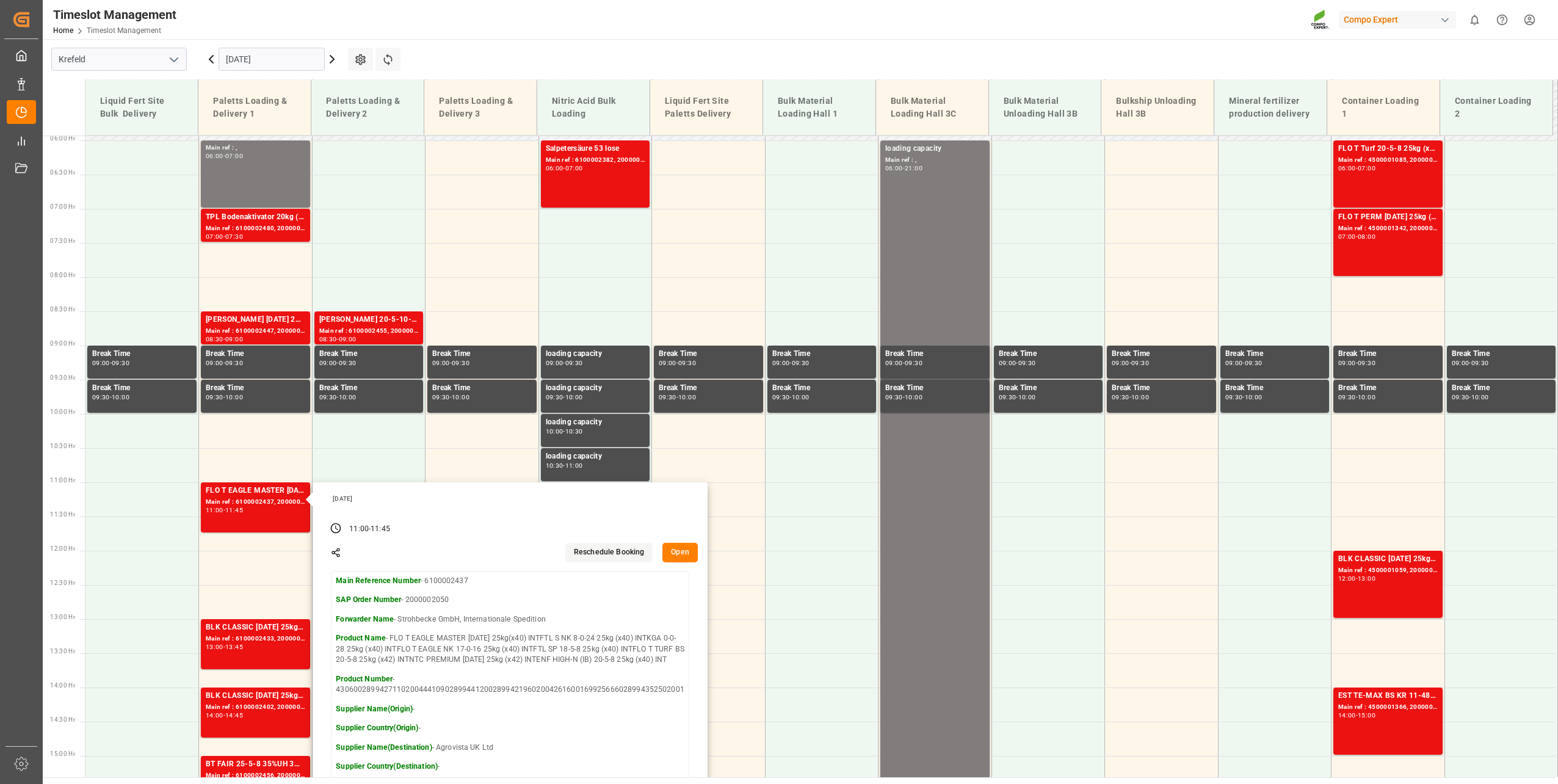
click at [573, 44] on main "Krefeld [DATE] Settings Refresh Time Slots Liquid Fert Site Bulk Delivery Palet…" at bounding box center [799, 408] width 1513 height 738
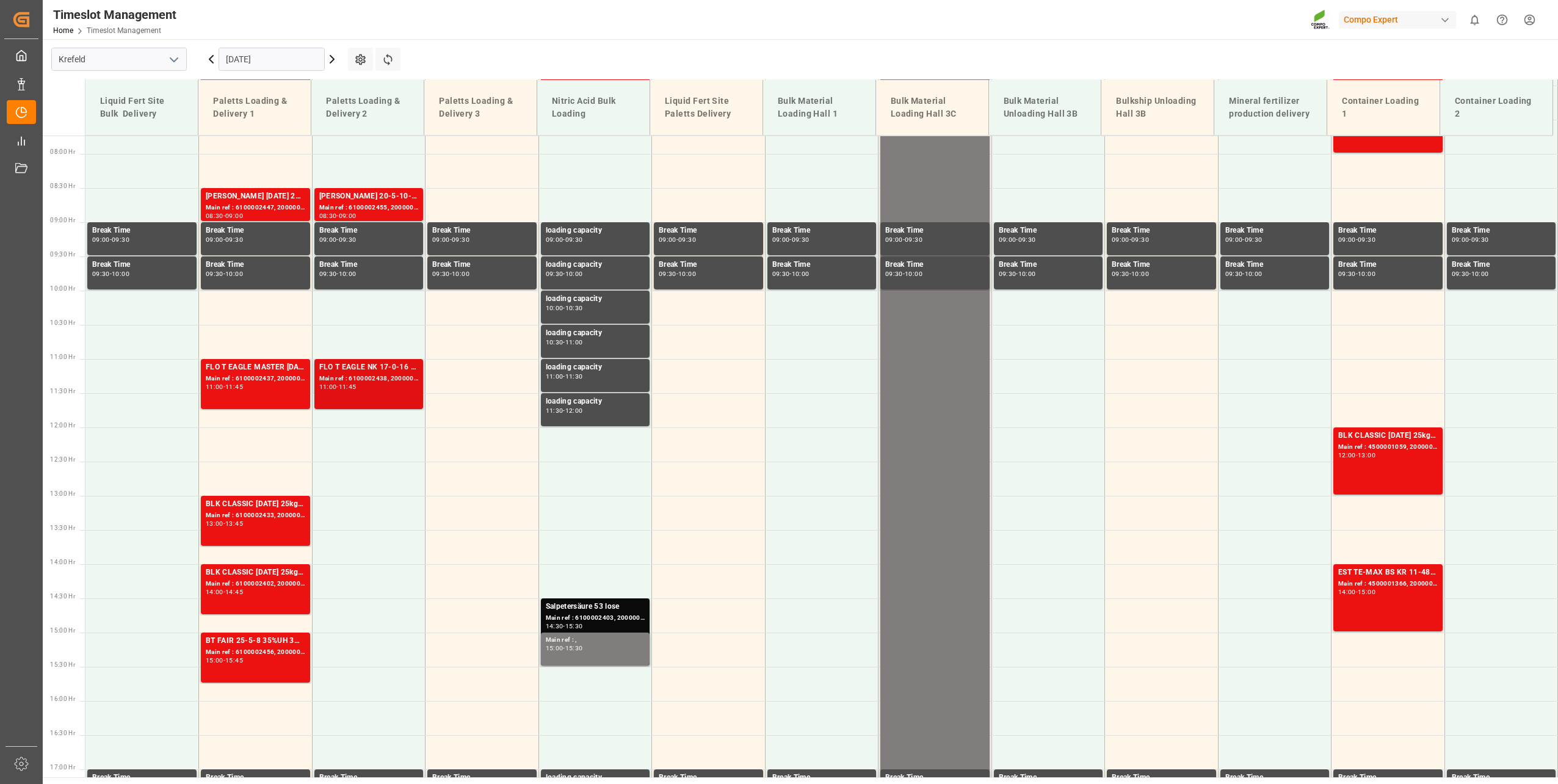
scroll to position [527, 0]
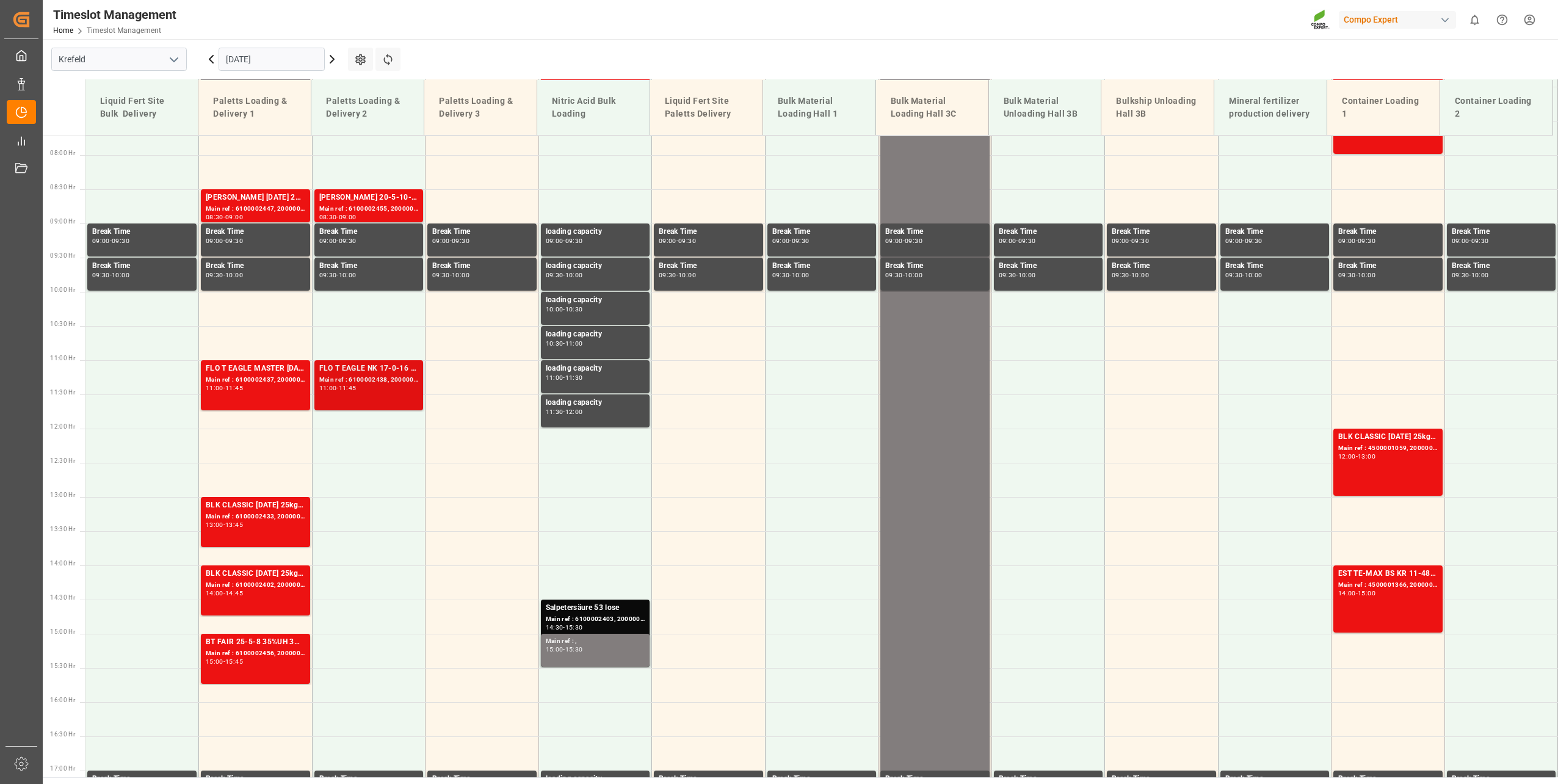
click at [360, 396] on div "FLO T EAGLE NK 17-0-16 25kg (x40) INTKGA 0-0-28 25kg (x40) INTFTL S NK 8-0-24 2…" at bounding box center [369, 385] width 100 height 45
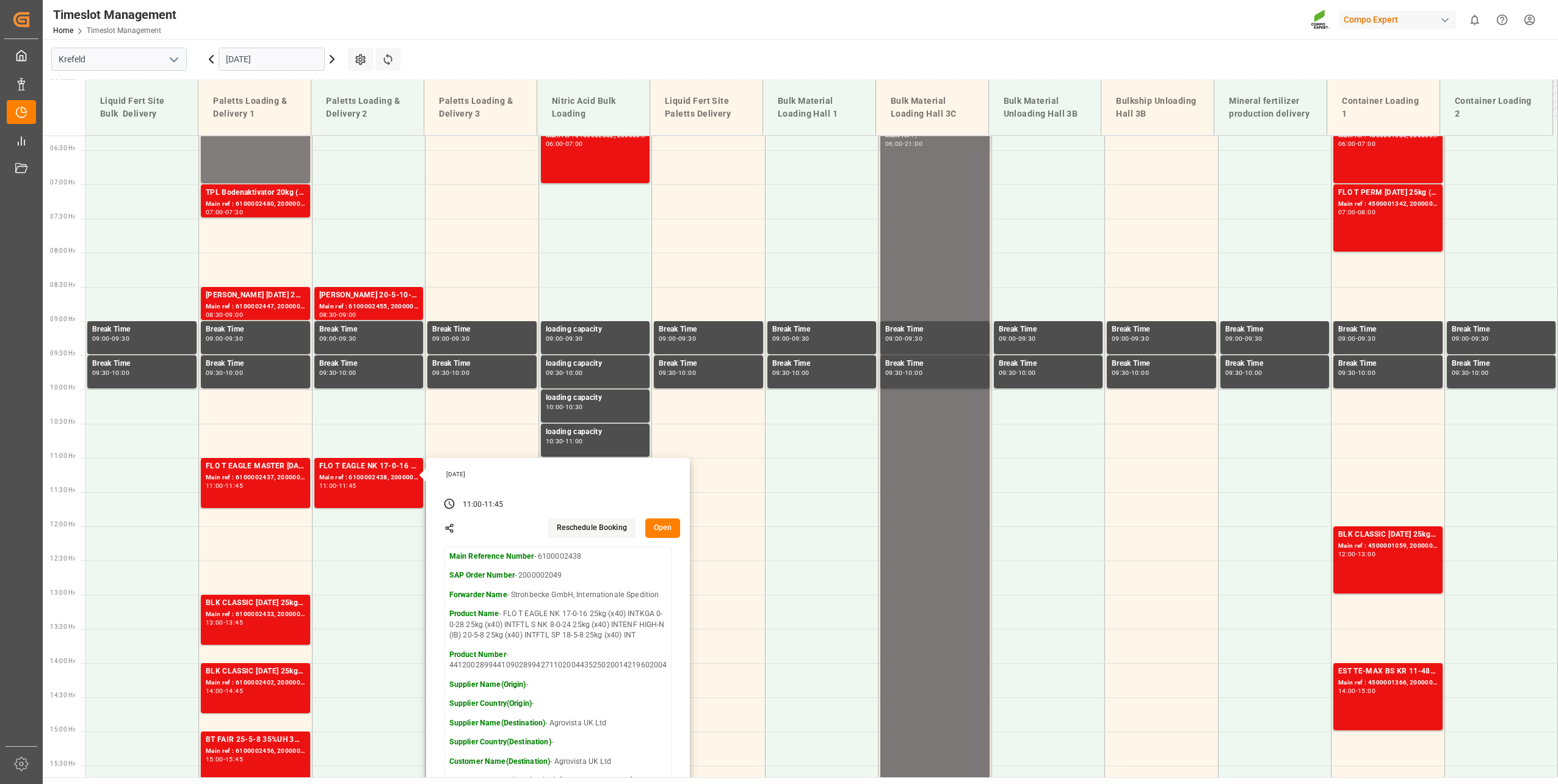
scroll to position [405, 0]
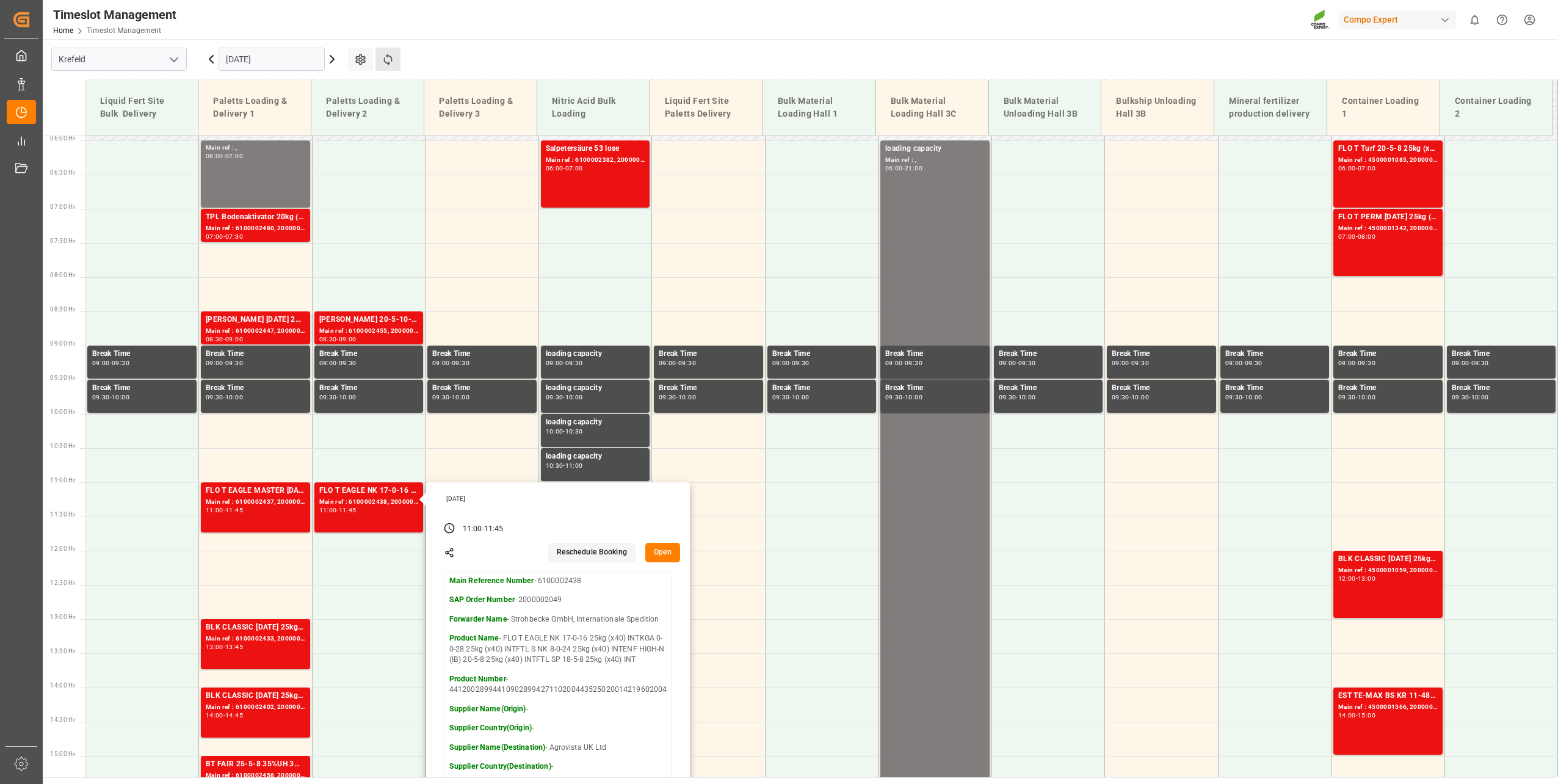
click at [395, 58] on button "Refresh Time Slots" at bounding box center [388, 58] width 25 height 23
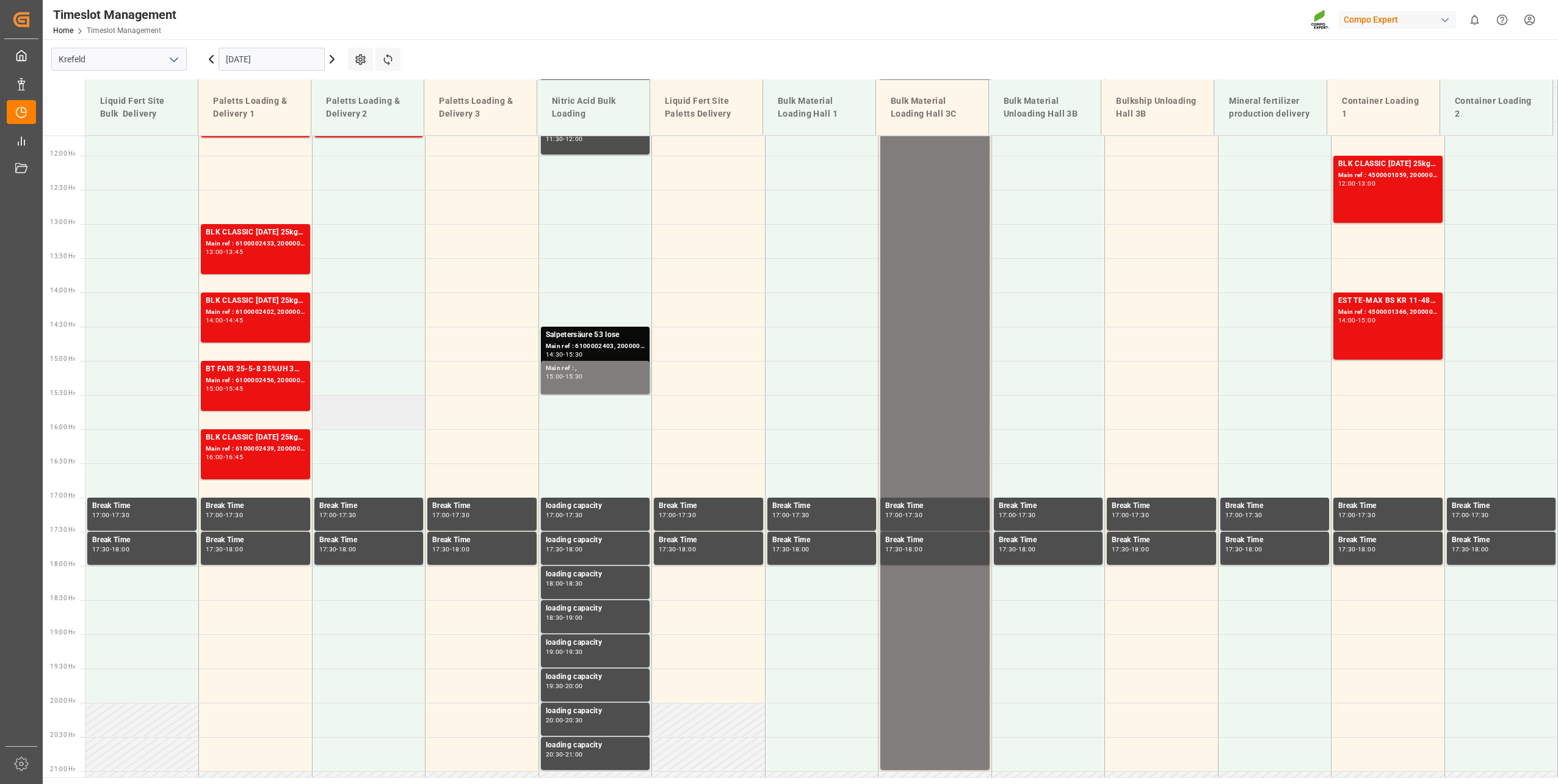
scroll to position [779, 0]
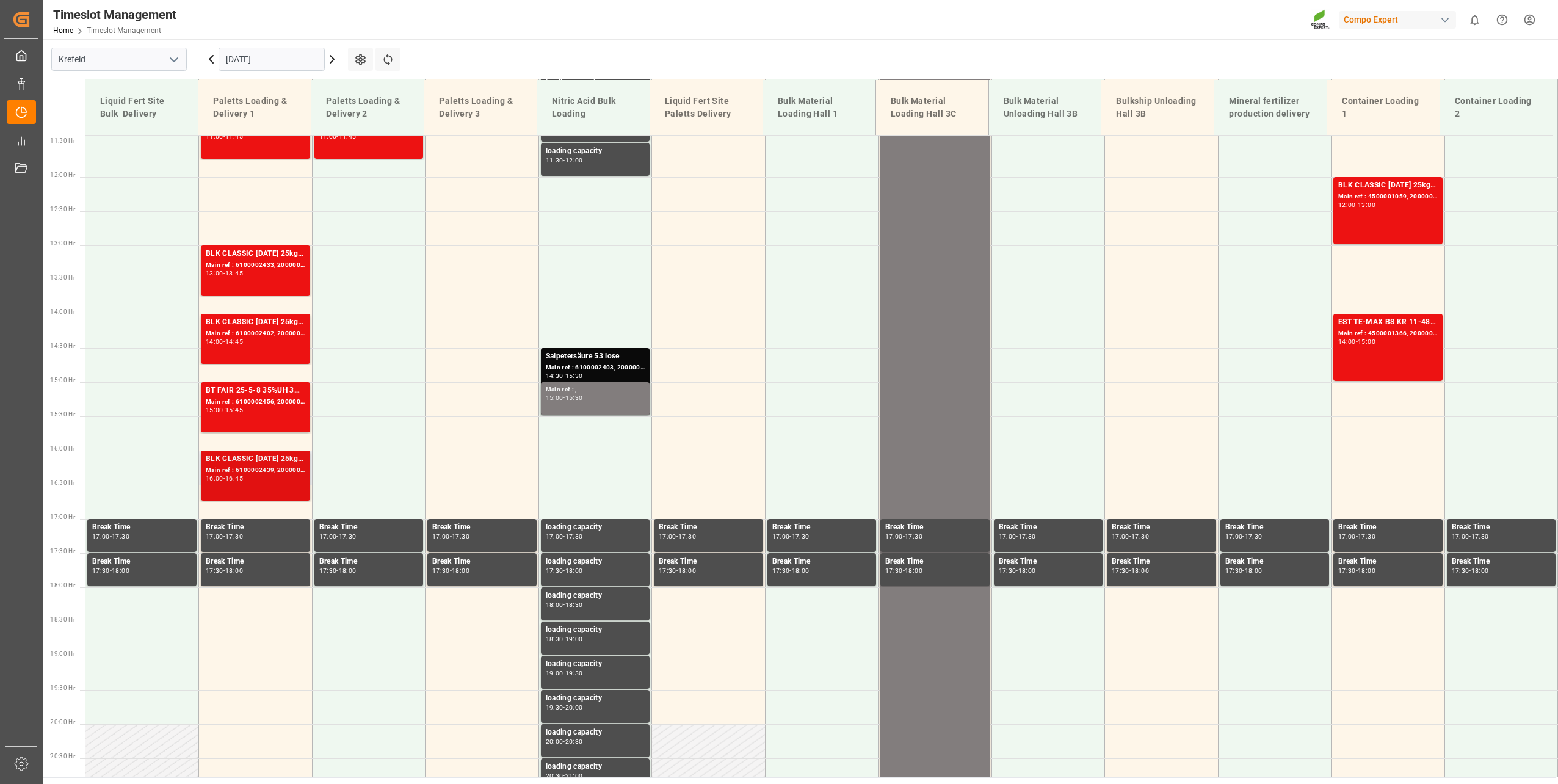
click at [236, 481] on div "16:00 - 16:45" at bounding box center [255, 479] width 100 height 7
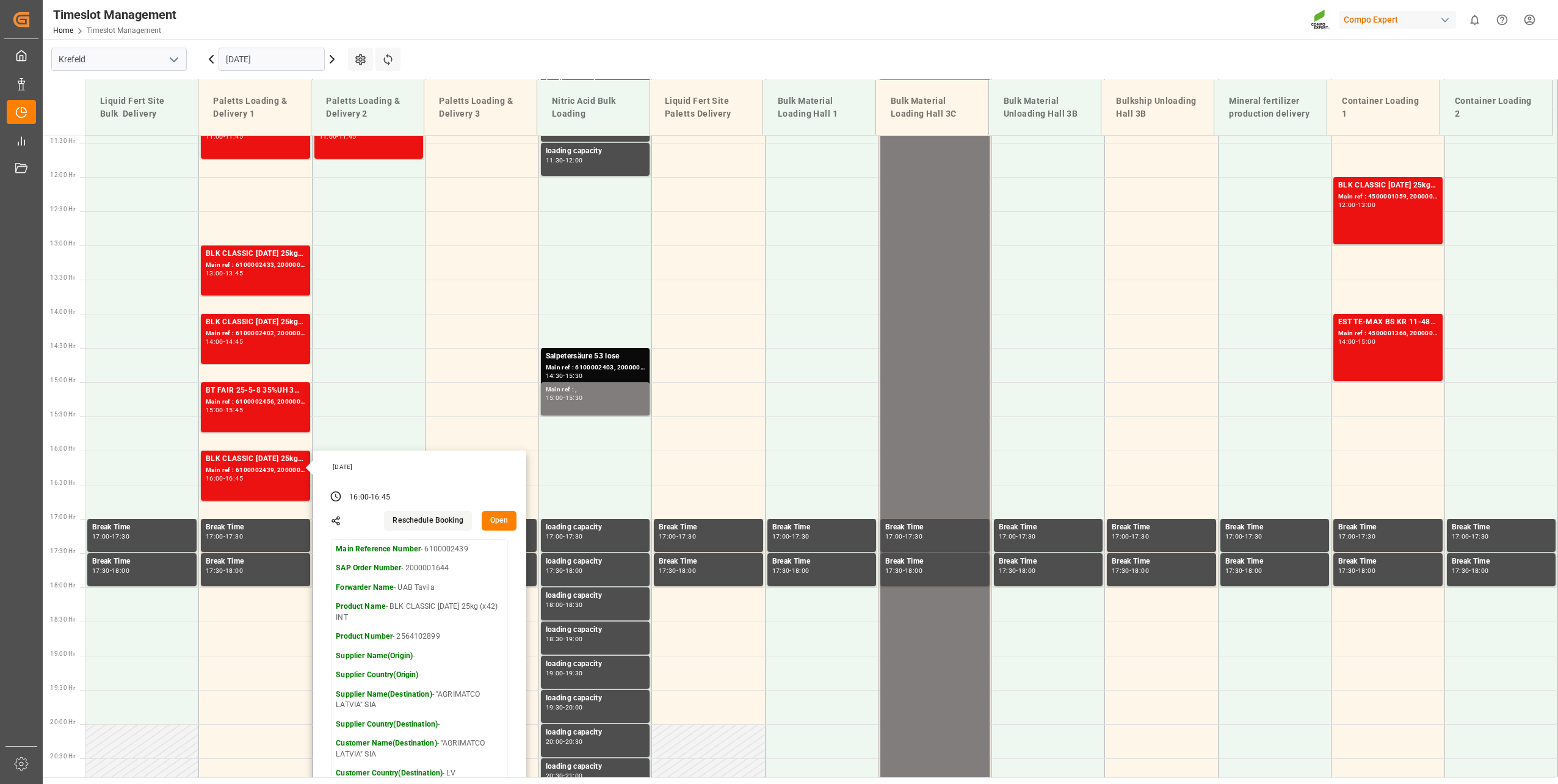
click at [490, 57] on main "Krefeld [DATE] Settings Refresh Time Slots Liquid Fert Site Bulk Delivery Palet…" at bounding box center [799, 408] width 1513 height 738
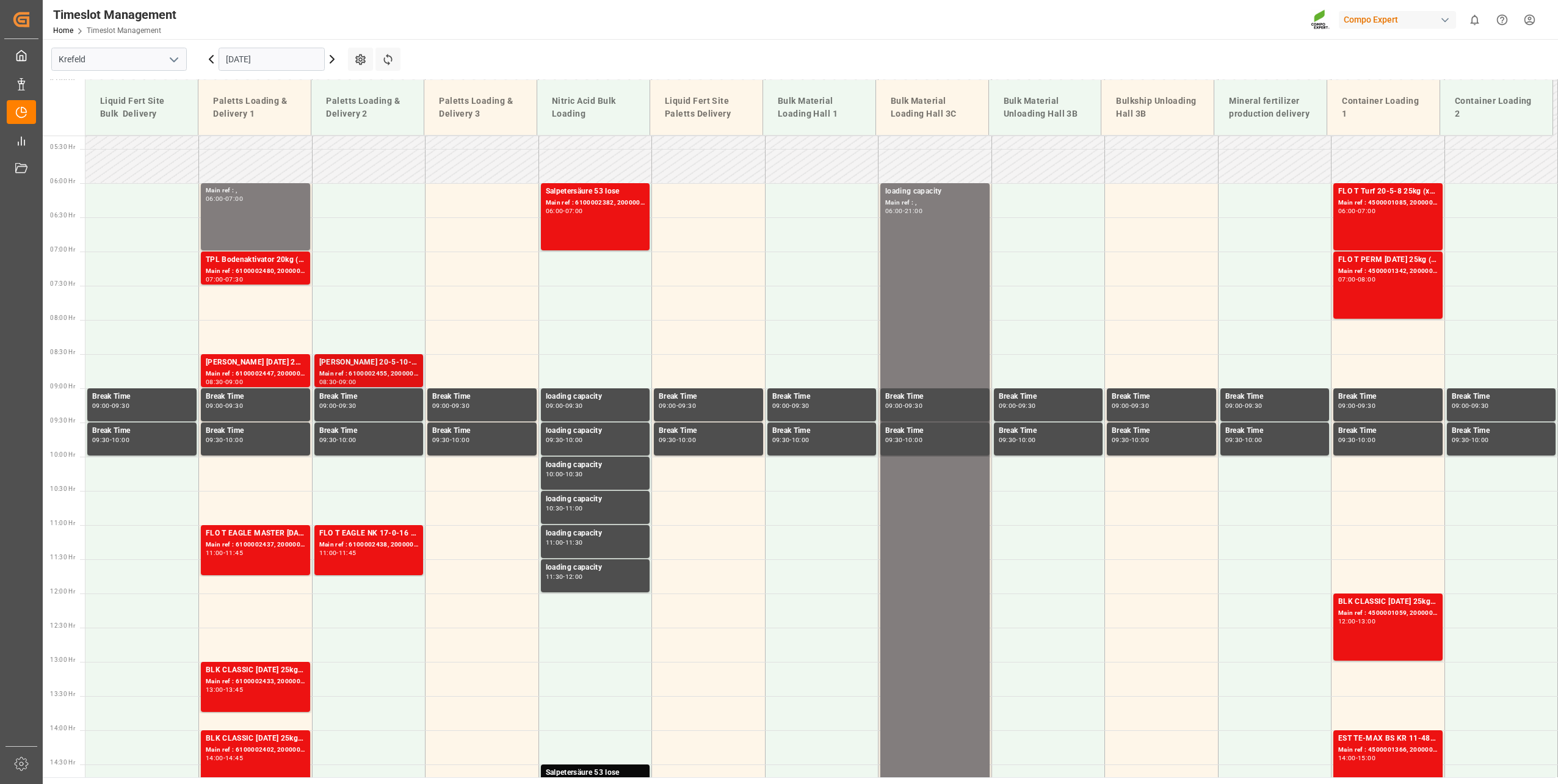
scroll to position [351, 0]
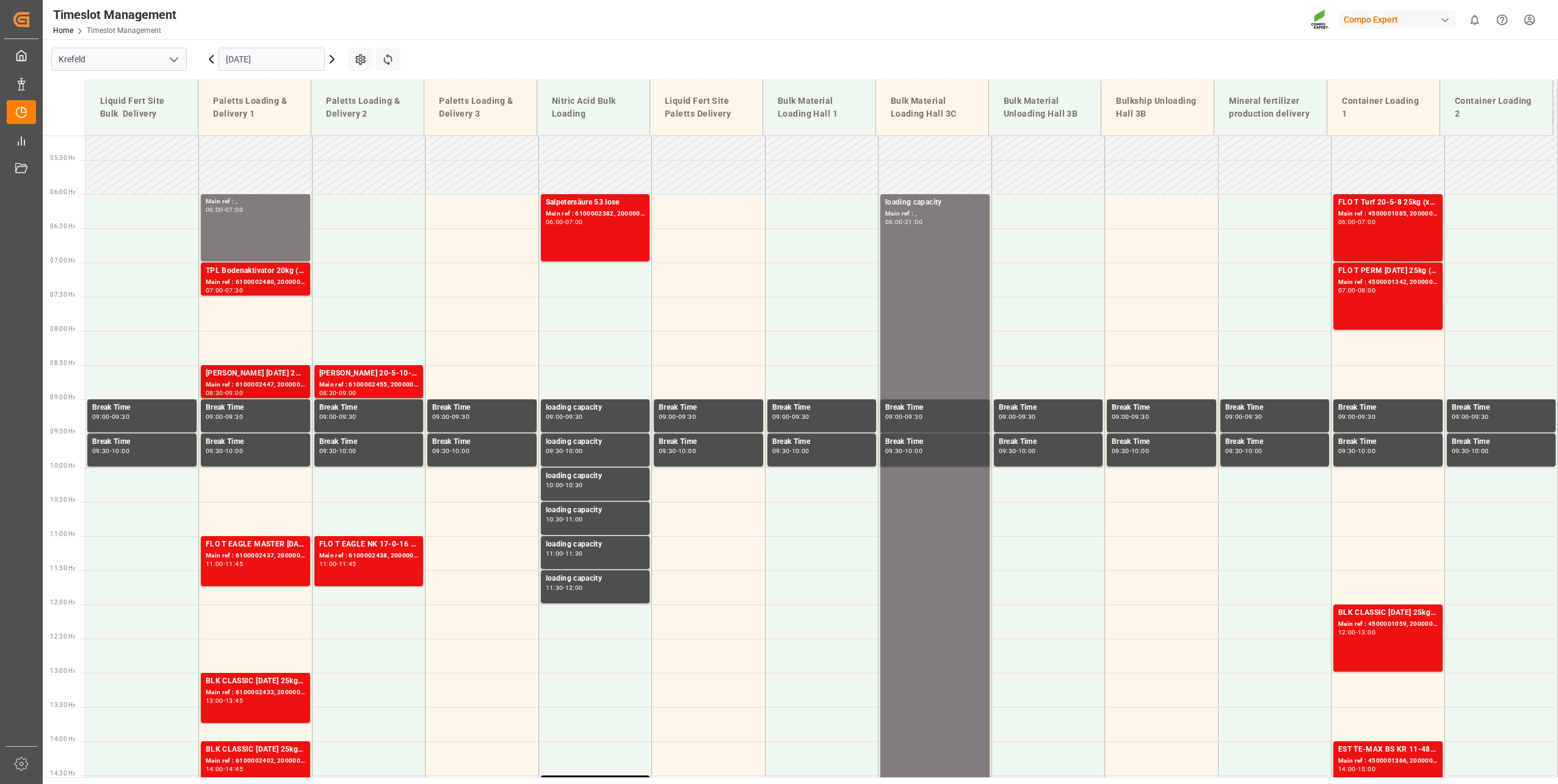
click at [263, 382] on div "Main ref : 6100002447, 2000001797" at bounding box center [255, 385] width 100 height 10
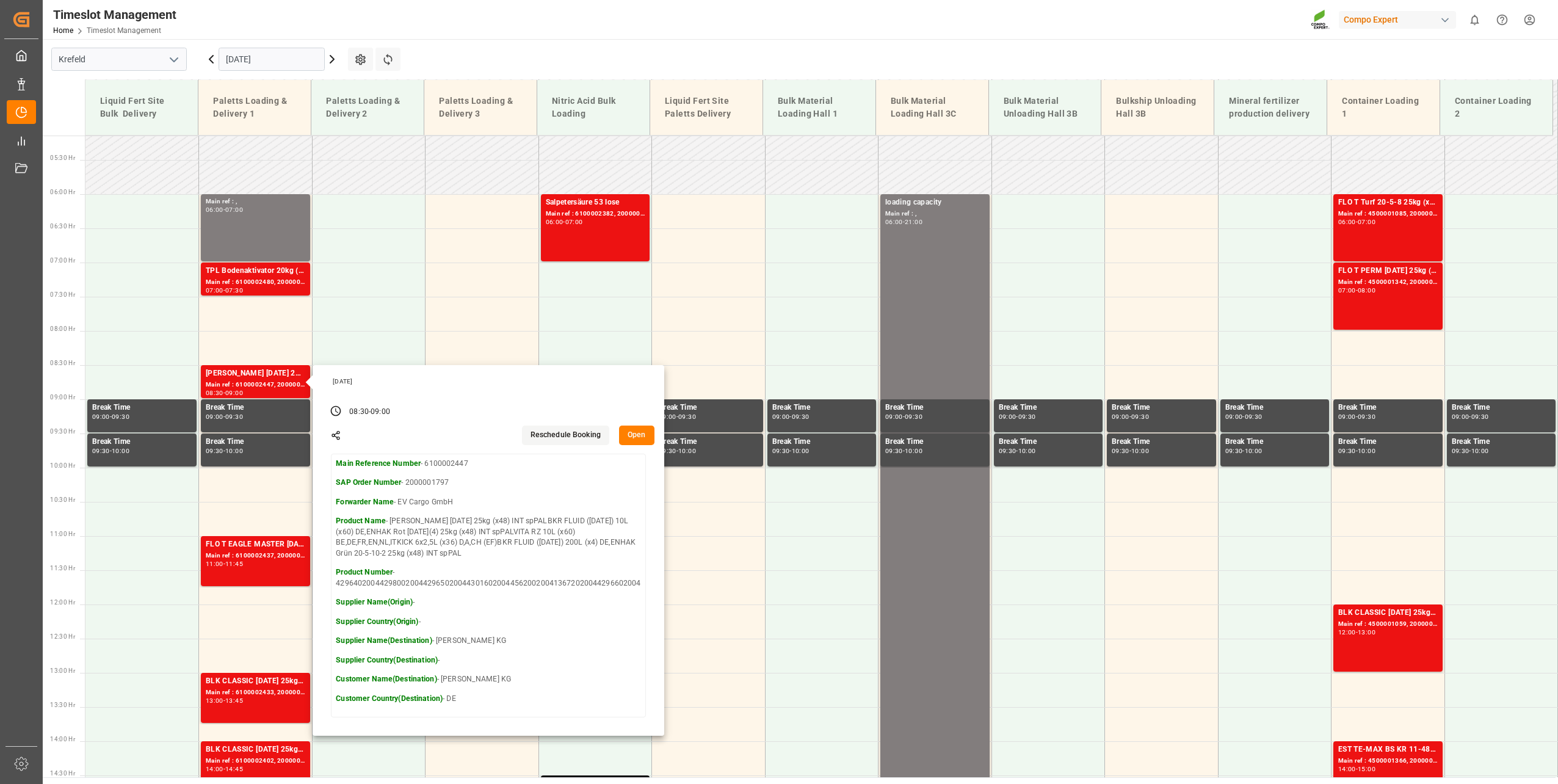
click at [734, 25] on div "Timeslot Management Home Timeslot Management Compo Expert 0 Notifications Only …" at bounding box center [796, 19] width 1524 height 39
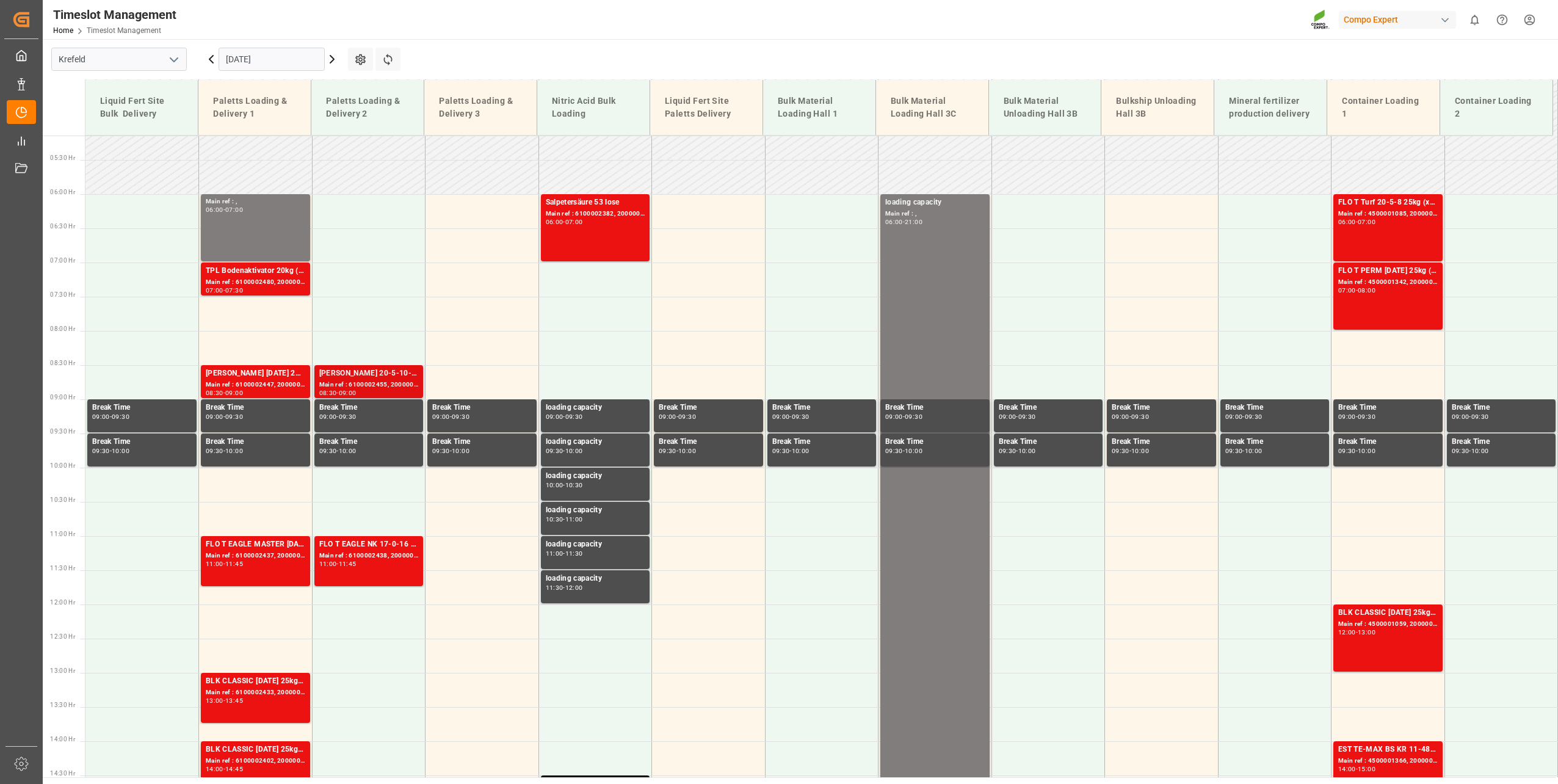
click at [357, 392] on div "09:00" at bounding box center [348, 392] width 18 height 5
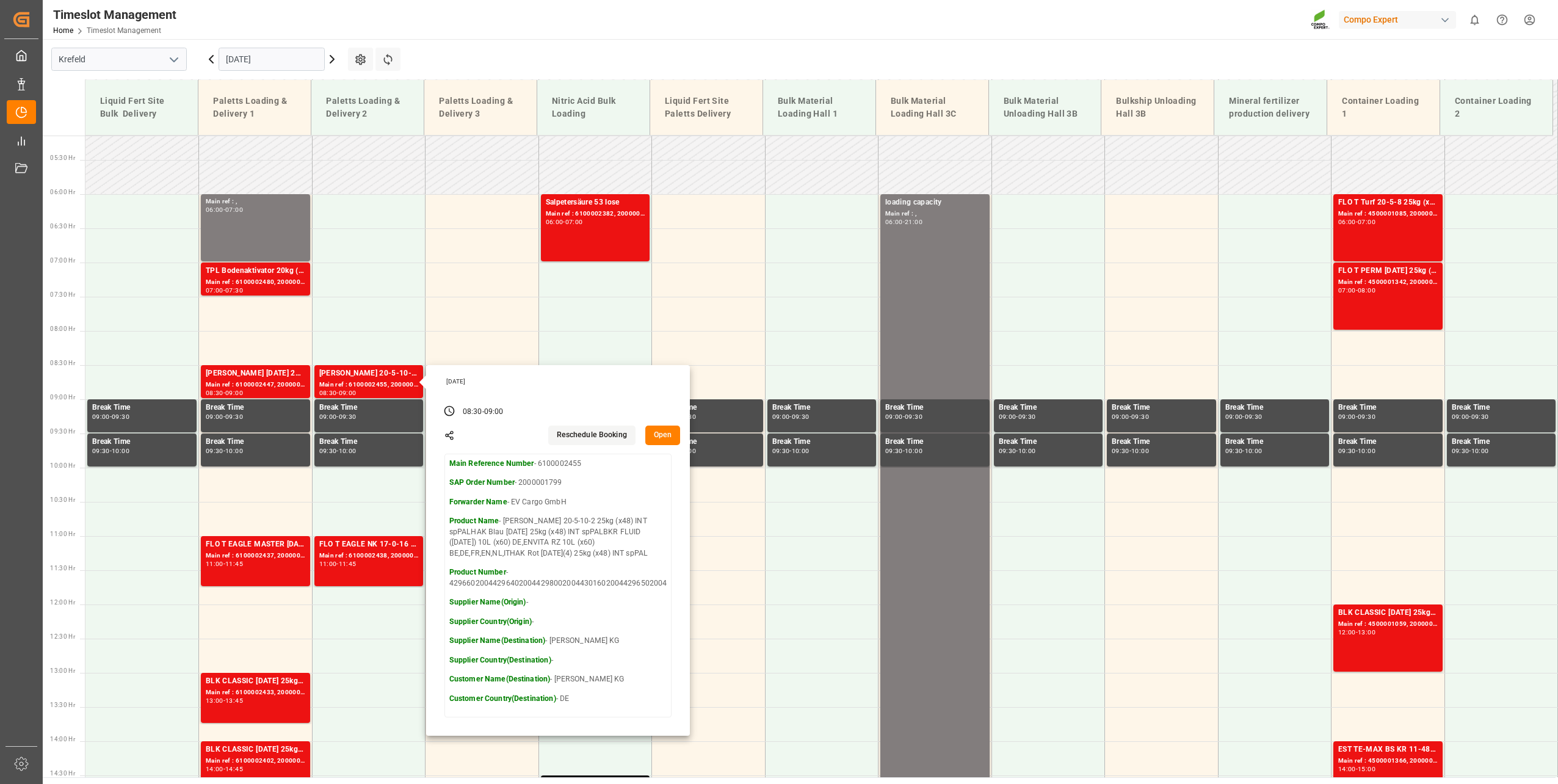
click at [774, 50] on main "Krefeld [DATE] Settings Refresh Time Slots Liquid Fert Site Bulk Delivery Palet…" at bounding box center [799, 408] width 1513 height 738
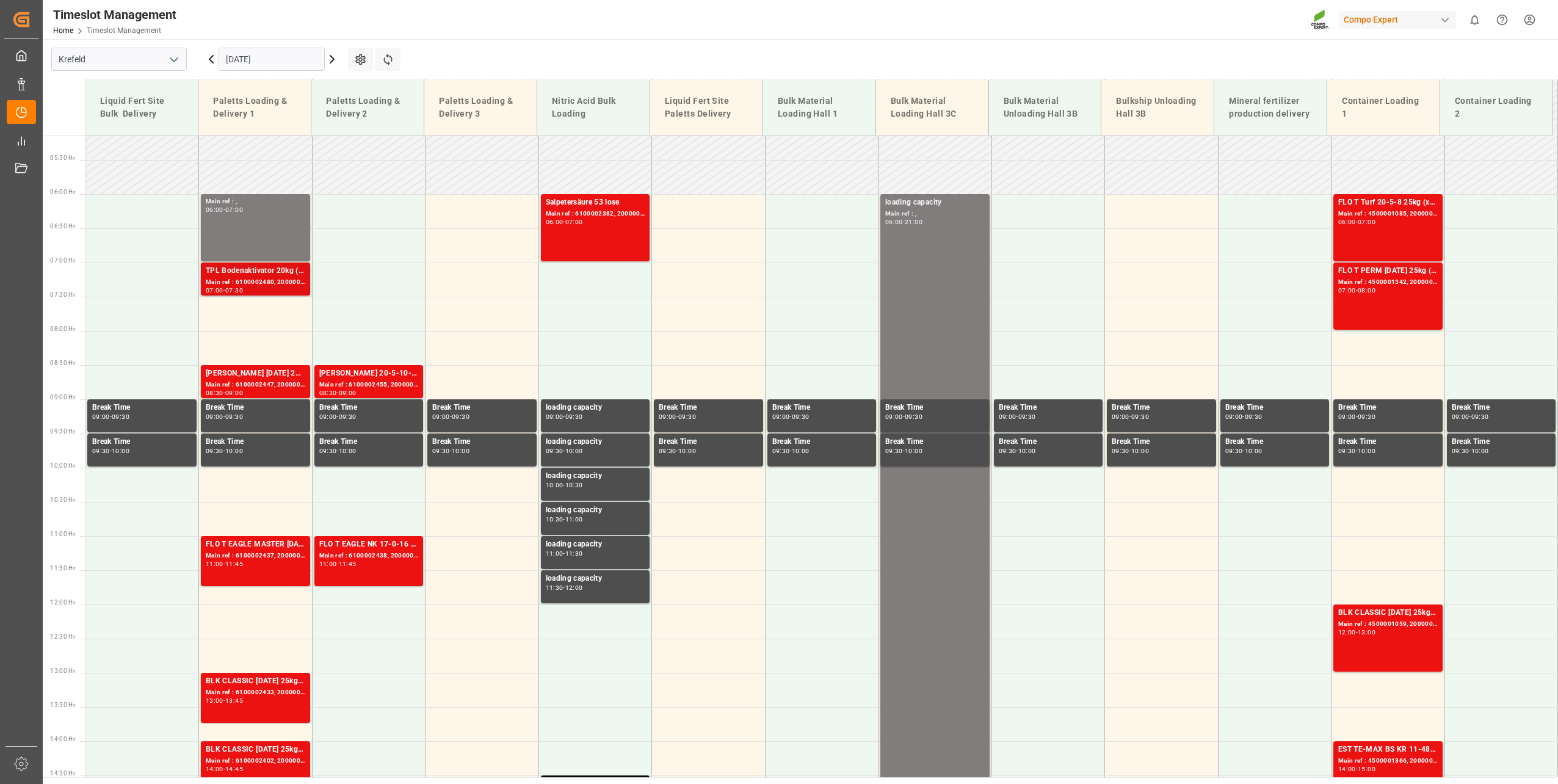
click at [285, 281] on div "Main ref : 6100002480, 2000002079" at bounding box center [255, 283] width 100 height 10
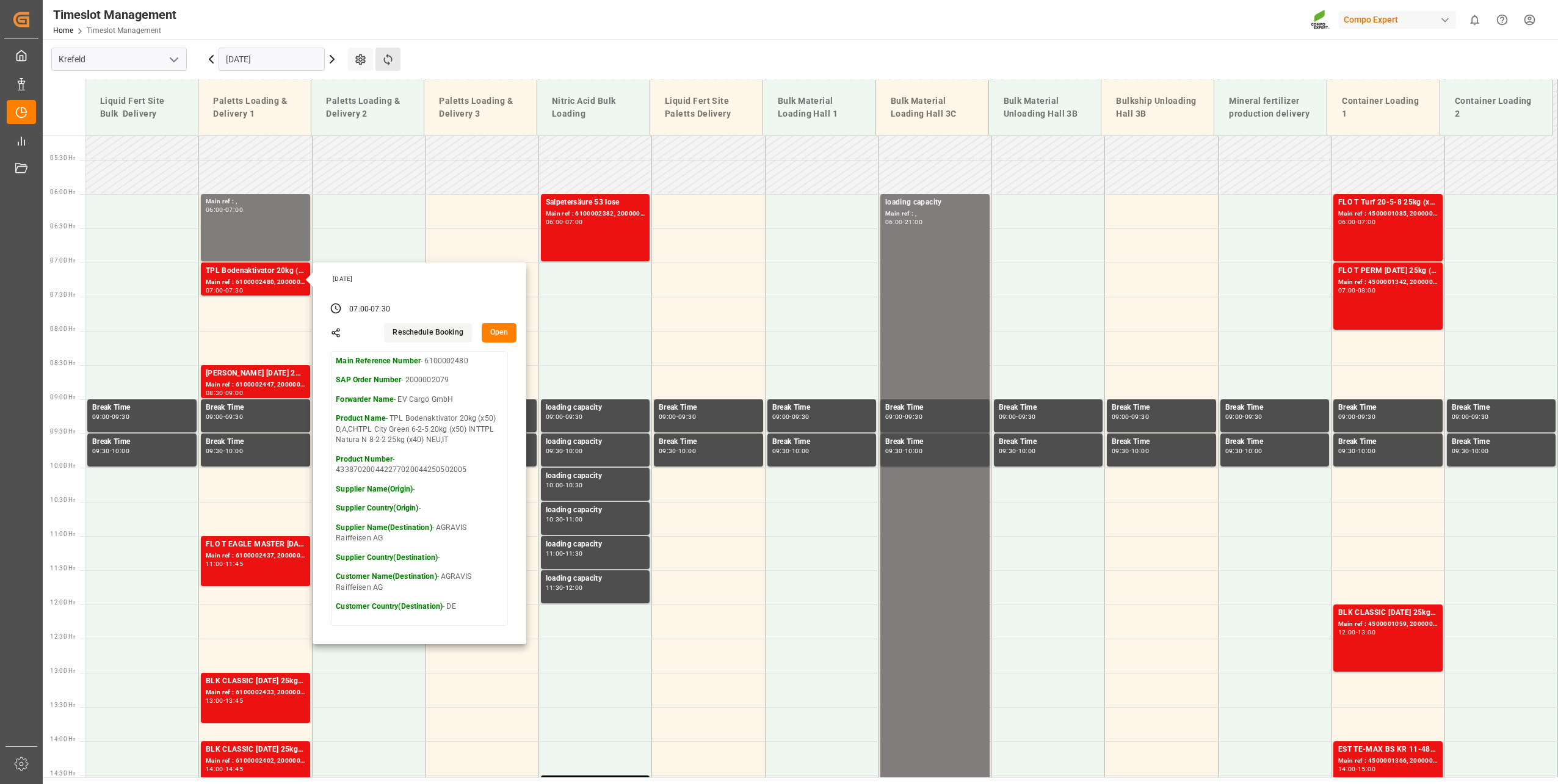
click at [385, 50] on button "Refresh Time Slots" at bounding box center [388, 58] width 25 height 23
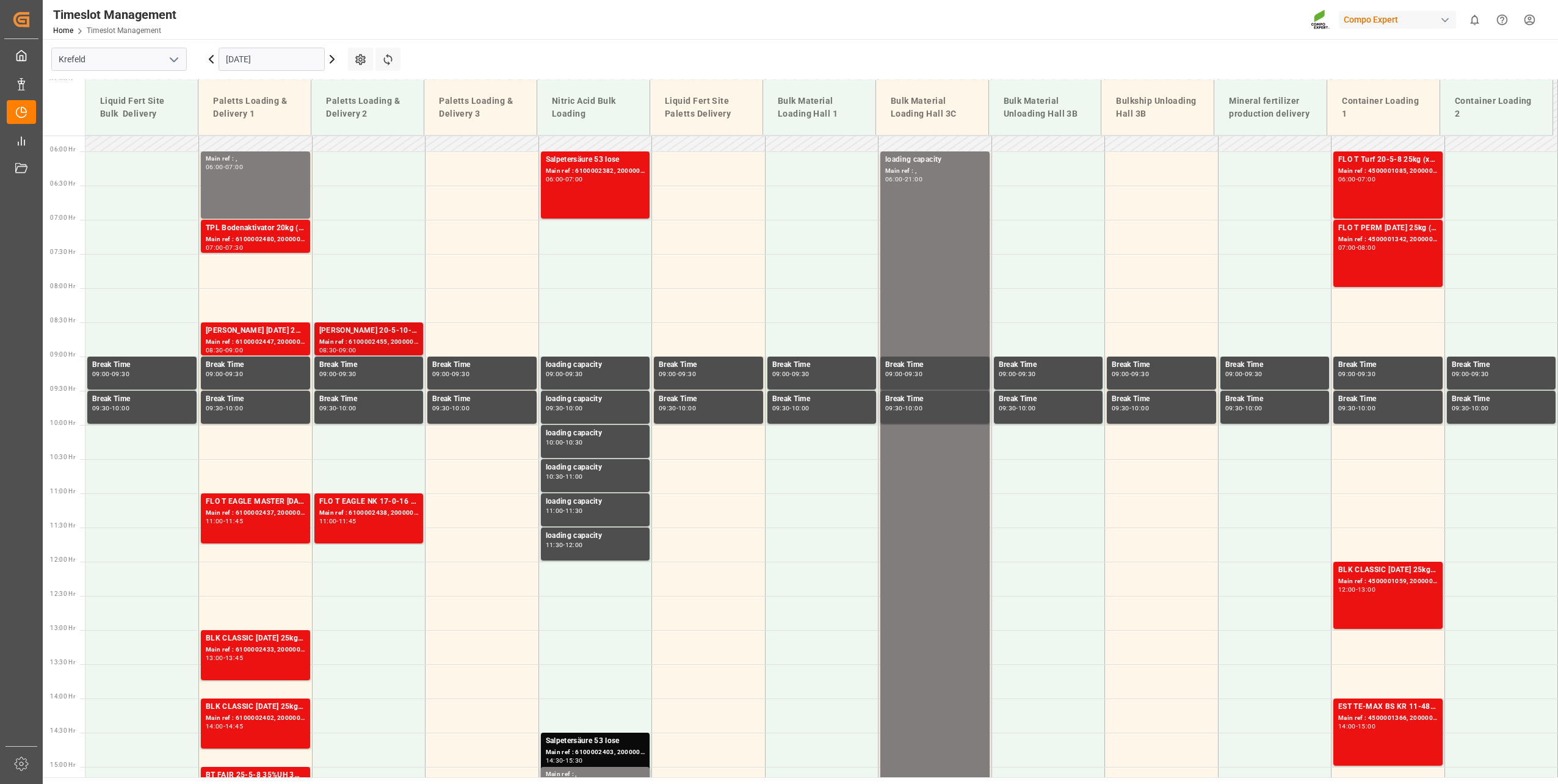
scroll to position [373, 0]
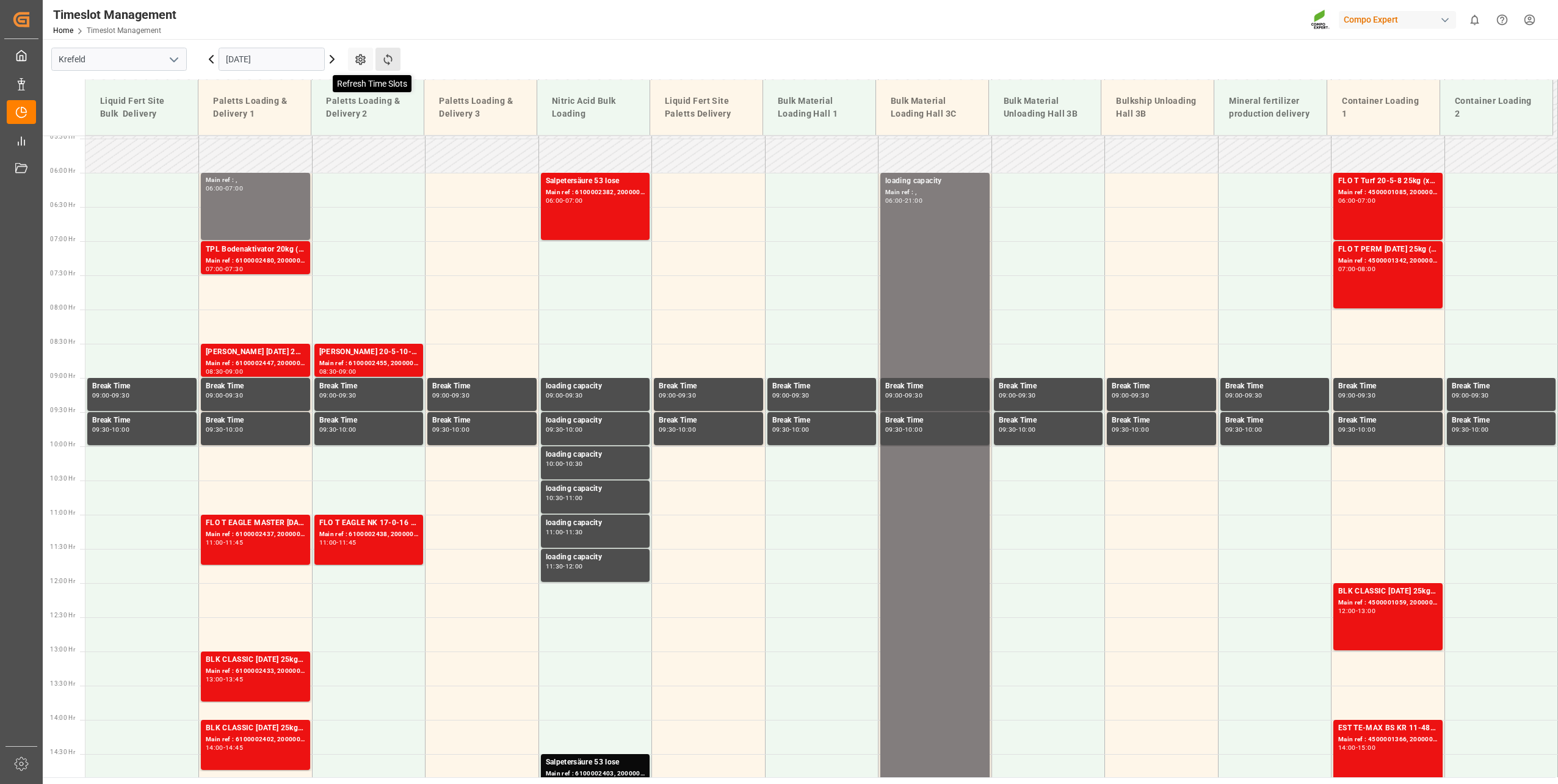
click at [384, 55] on icon at bounding box center [388, 59] width 13 height 13
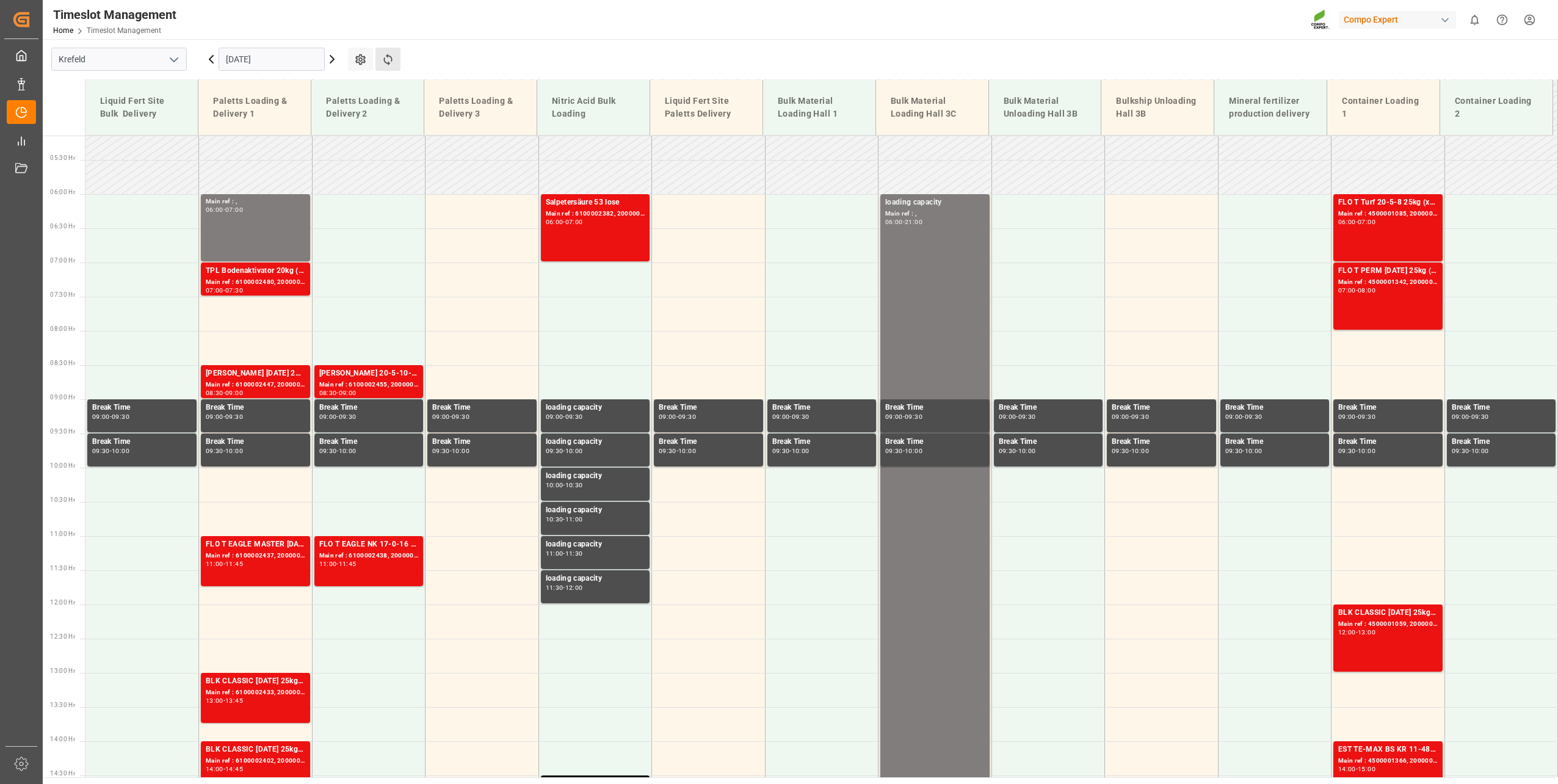
click at [395, 64] on button "Refresh Time Slots" at bounding box center [388, 58] width 25 height 23
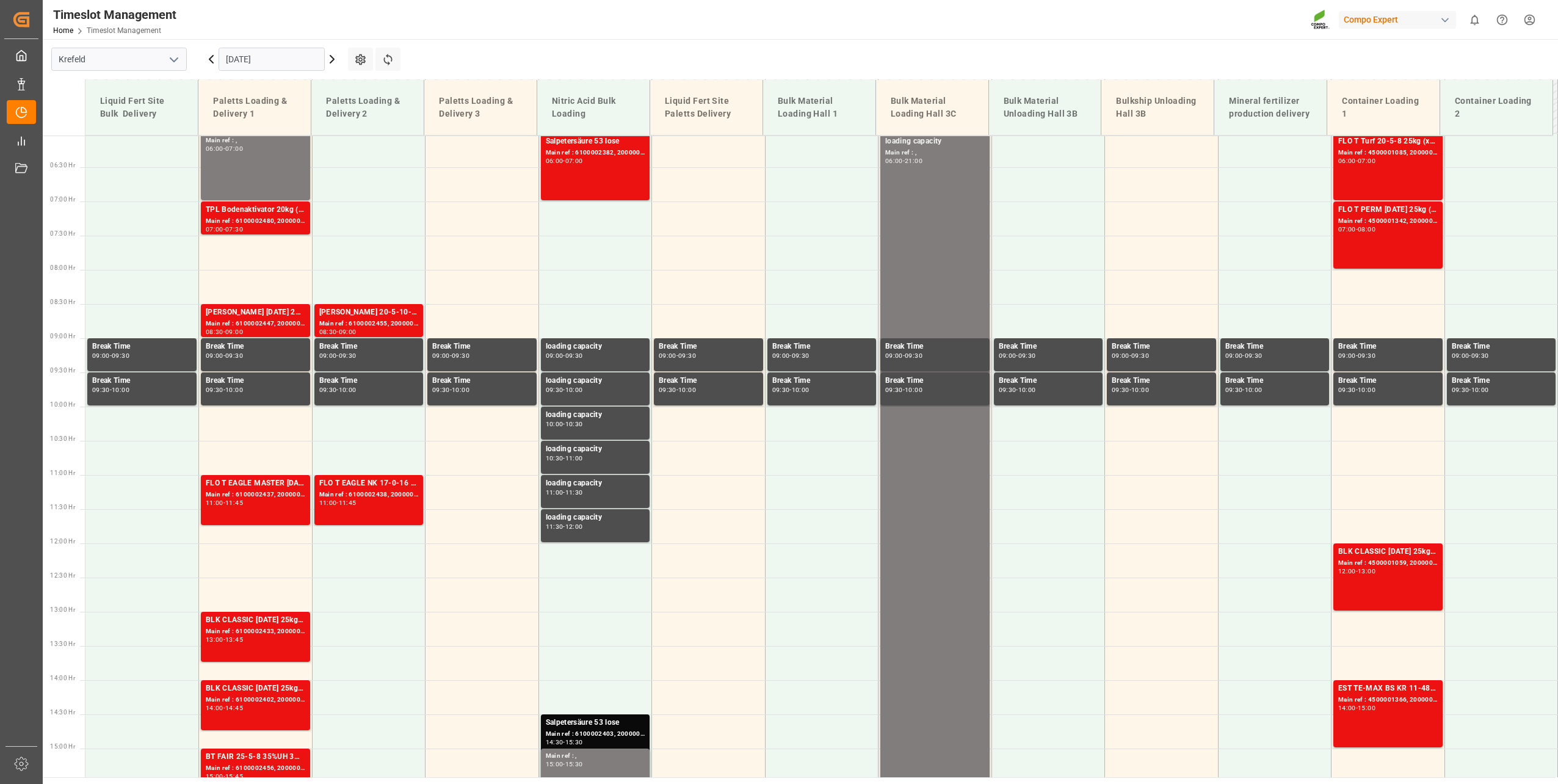
click at [393, 71] on div "Refresh Time Slots" at bounding box center [389, 63] width 27 height 32
click at [393, 58] on icon at bounding box center [388, 59] width 13 height 13
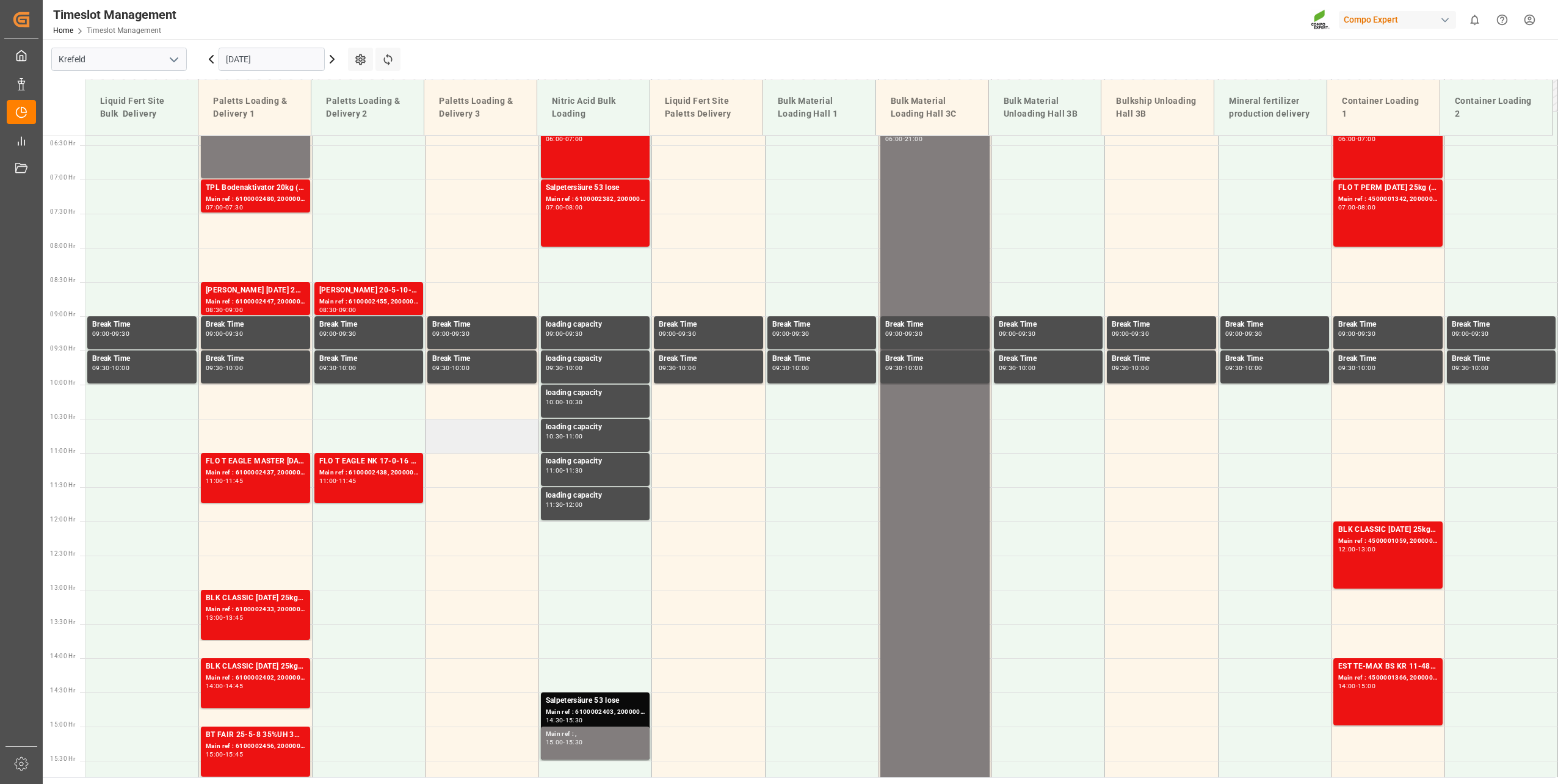
scroll to position [390, 0]
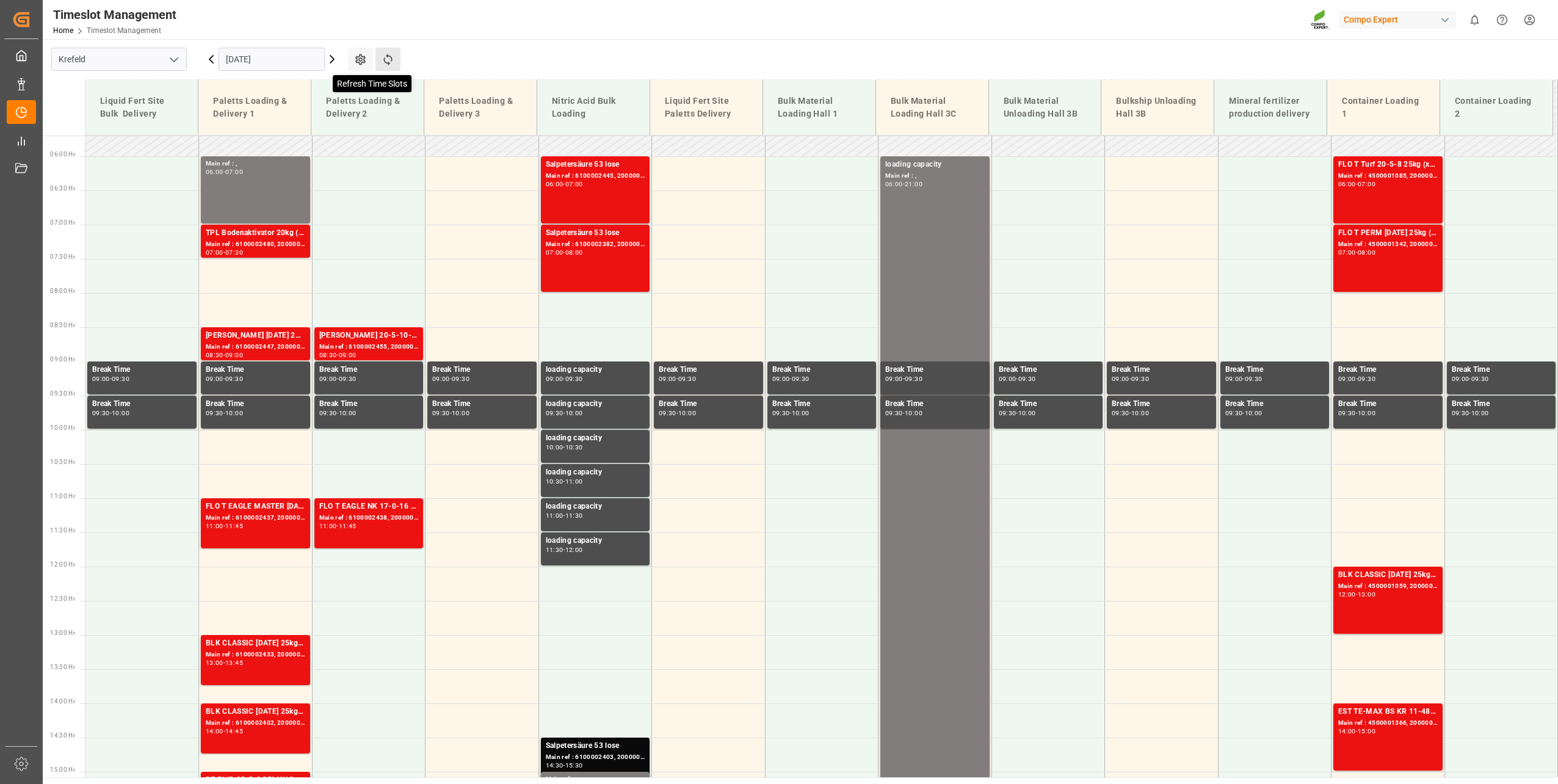
click at [382, 56] on icon at bounding box center [388, 59] width 13 height 13
click at [382, 55] on icon at bounding box center [388, 59] width 13 height 13
click at [391, 51] on button "Refresh Time Slots" at bounding box center [388, 58] width 25 height 23
click at [395, 53] on button "Refresh Time Slots" at bounding box center [388, 58] width 25 height 23
click at [386, 58] on icon at bounding box center [388, 59] width 13 height 13
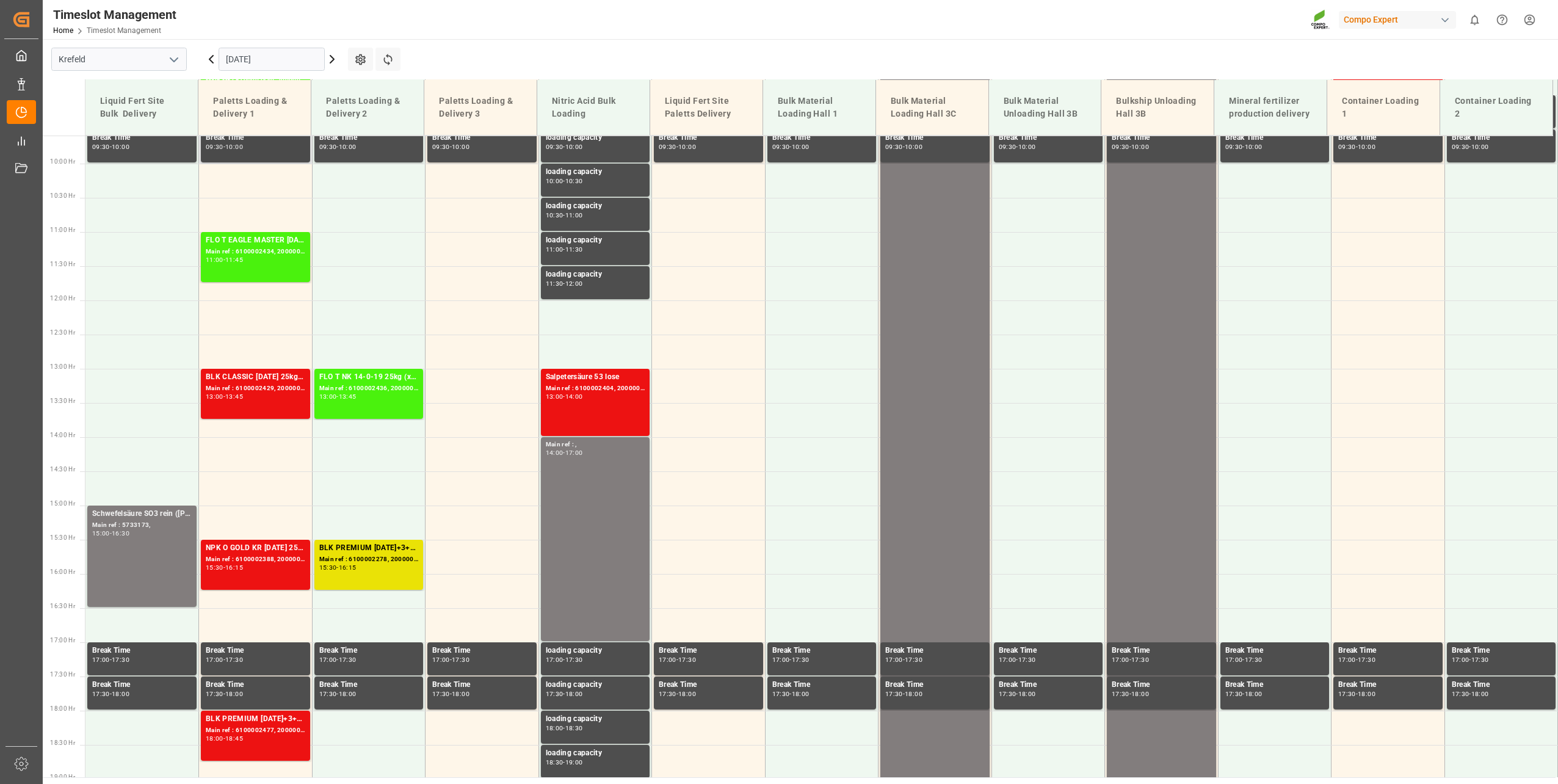
scroll to position [634, 0]
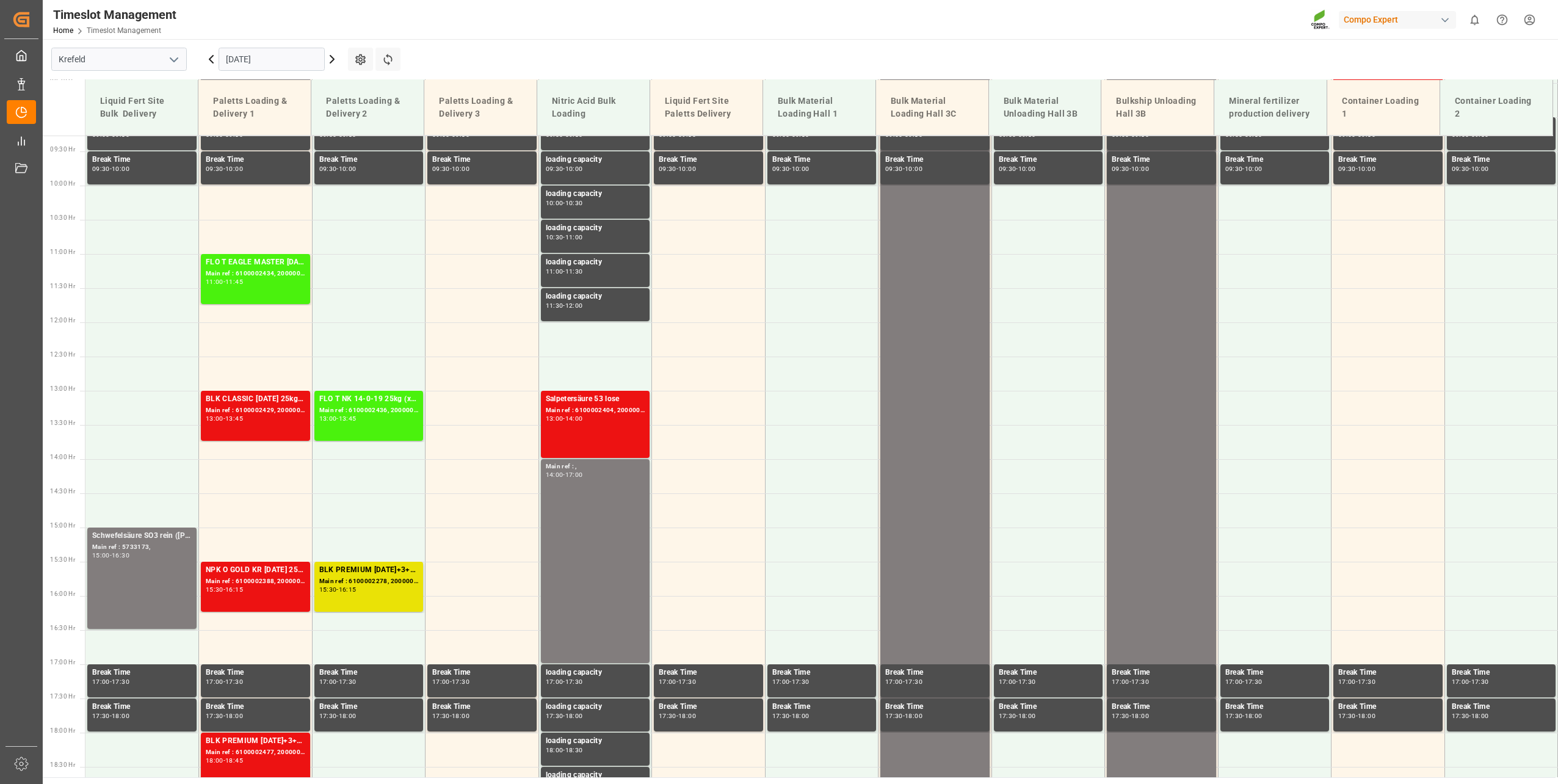
click at [277, 70] on input "14.10.2025" at bounding box center [272, 58] width 107 height 23
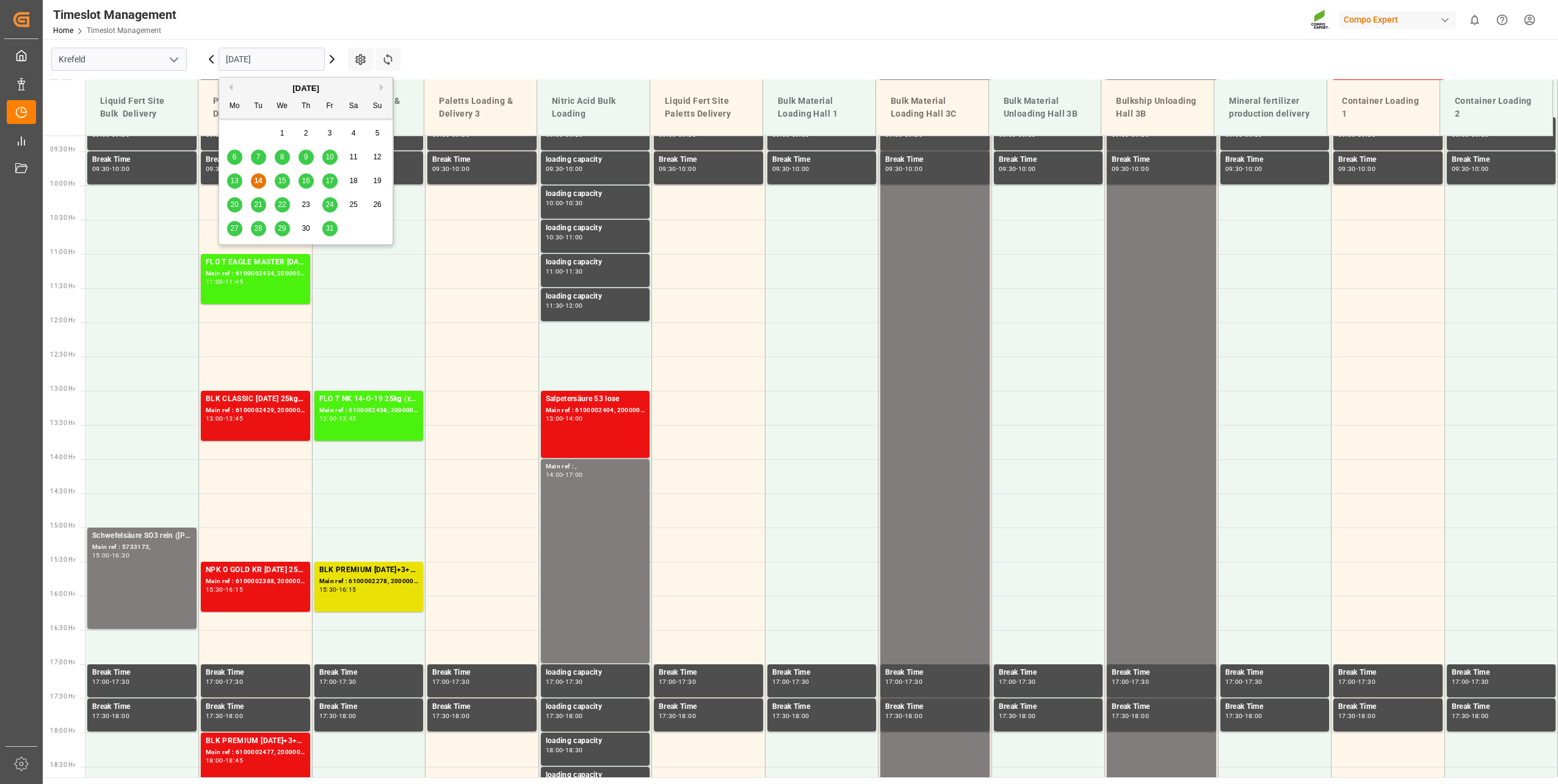
click at [285, 178] on span "15" at bounding box center [281, 181] width 8 height 9
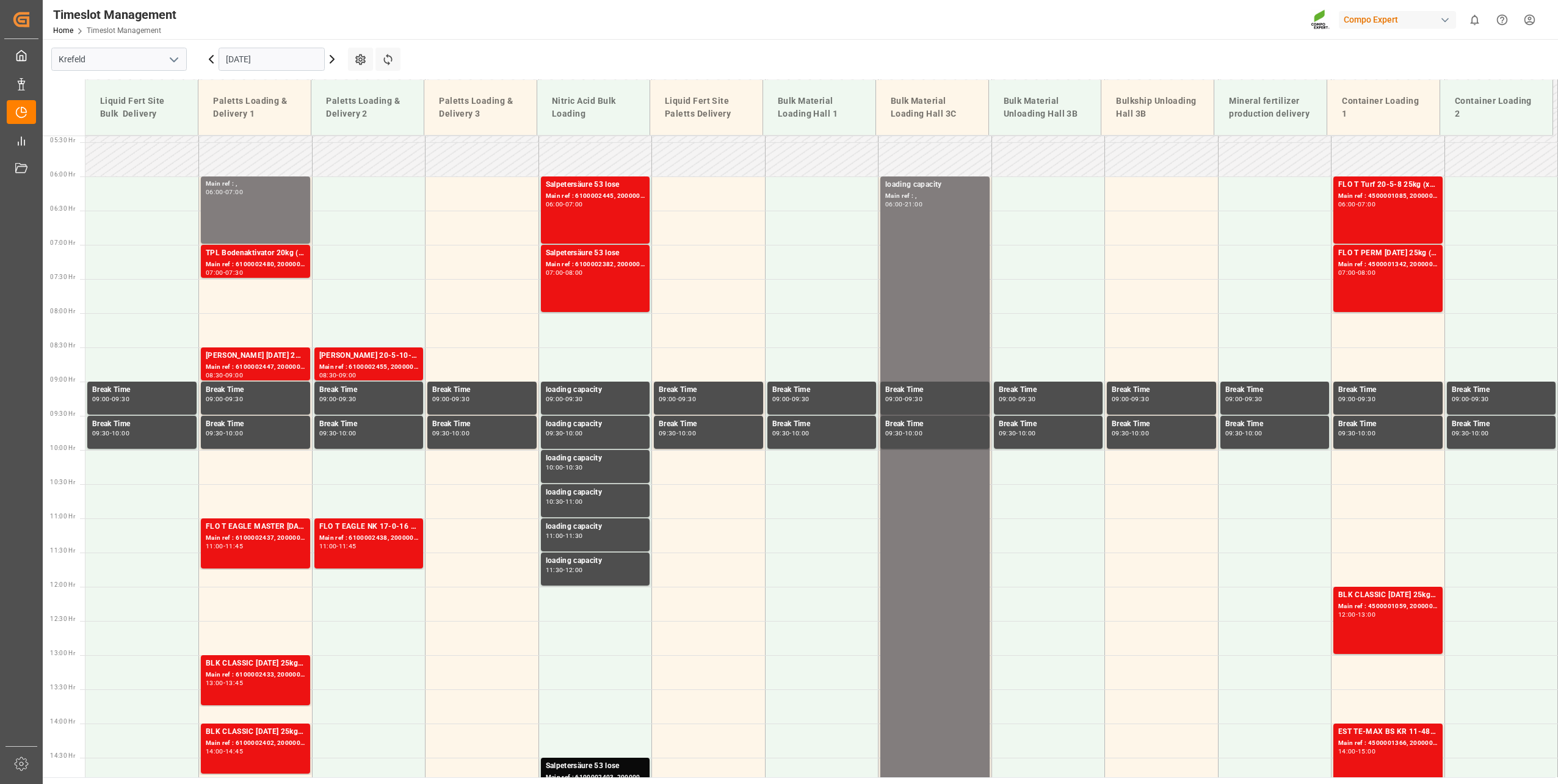
scroll to position [390, 0]
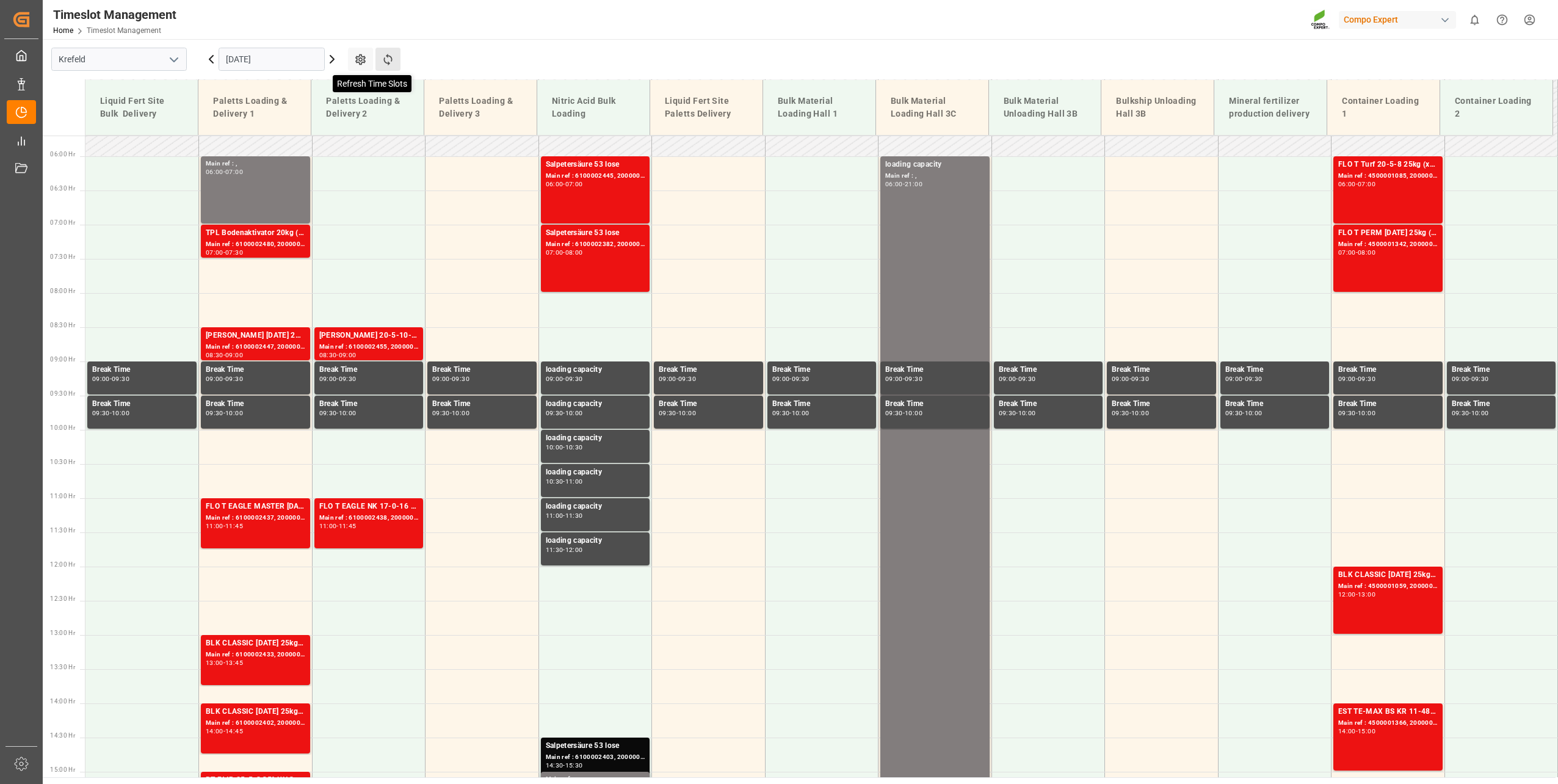
click at [390, 59] on icon at bounding box center [388, 59] width 13 height 13
click at [388, 61] on icon at bounding box center [388, 59] width 13 height 13
